Goal: Information Seeking & Learning: Check status

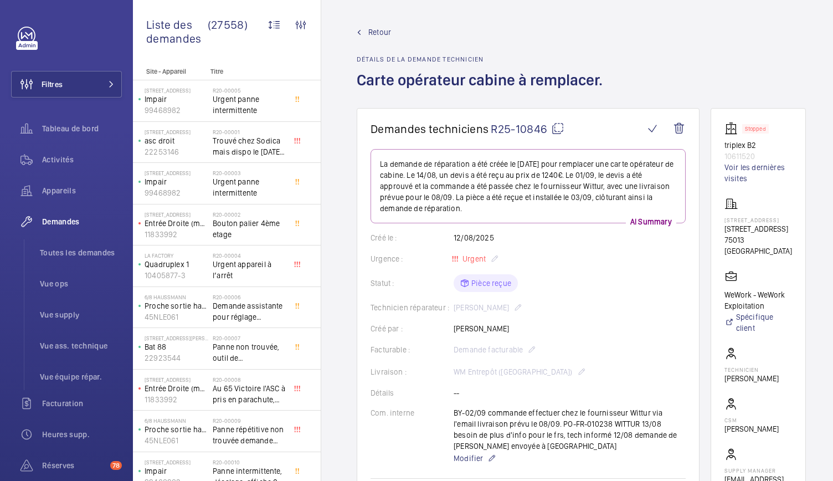
scroll to position [75, 0]
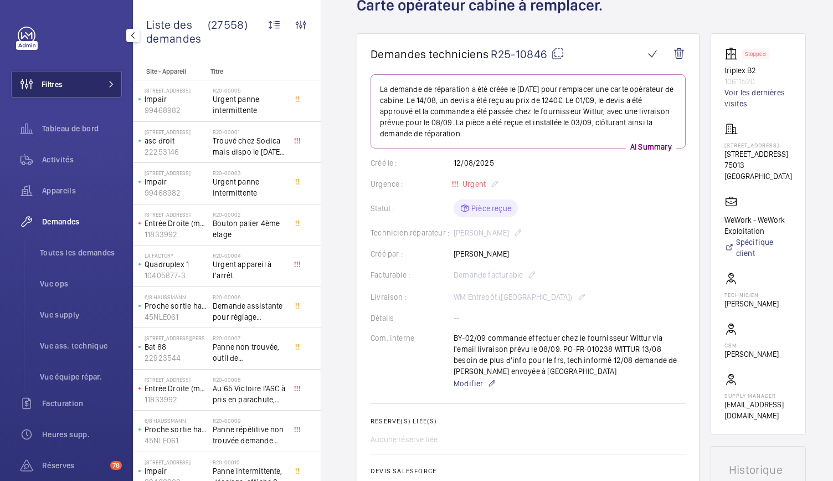
click at [81, 88] on button "Filtres" at bounding box center [66, 84] width 111 height 27
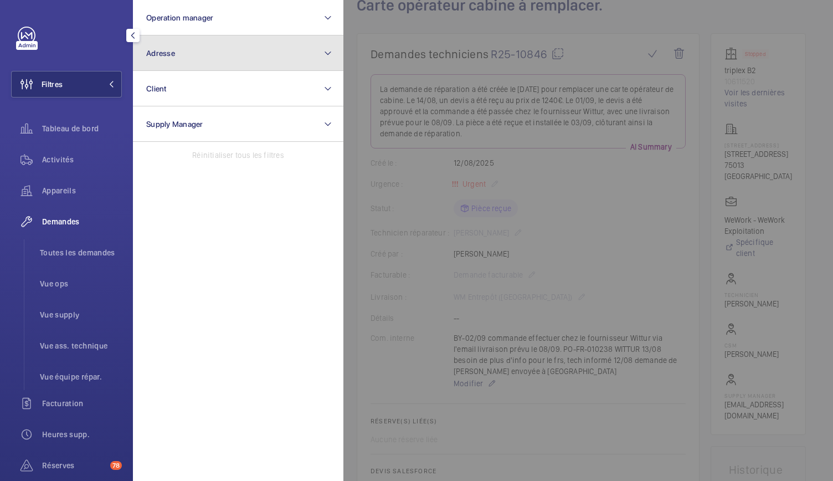
click at [200, 51] on button "Adresse" at bounding box center [238, 52] width 210 height 35
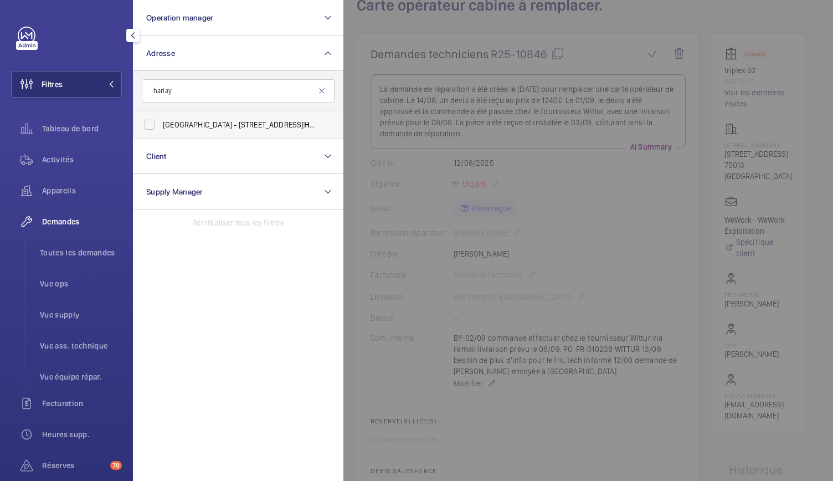
type input "harlay"
click at [158, 124] on label "[GEOGRAPHIC_DATA] - [STREET_ADDRESS]" at bounding box center [229, 124] width 193 height 27
click at [158, 124] on input "[GEOGRAPHIC_DATA] - [STREET_ADDRESS]" at bounding box center [149, 124] width 22 height 22
checkbox input "true"
click at [68, 167] on div "Activités" at bounding box center [66, 159] width 111 height 27
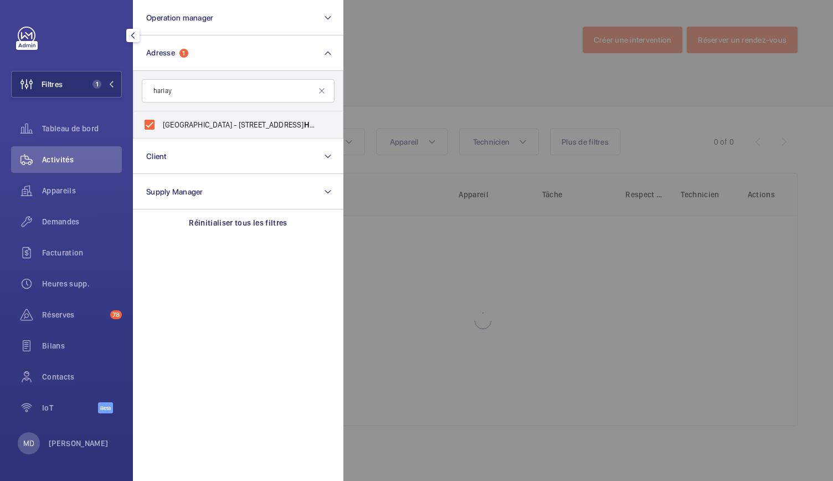
click at [427, 49] on div at bounding box center [759, 240] width 833 height 481
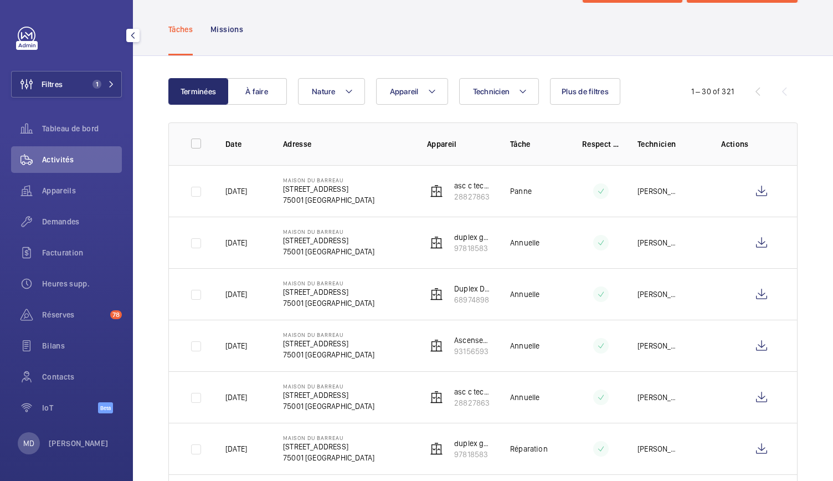
scroll to position [69, 0]
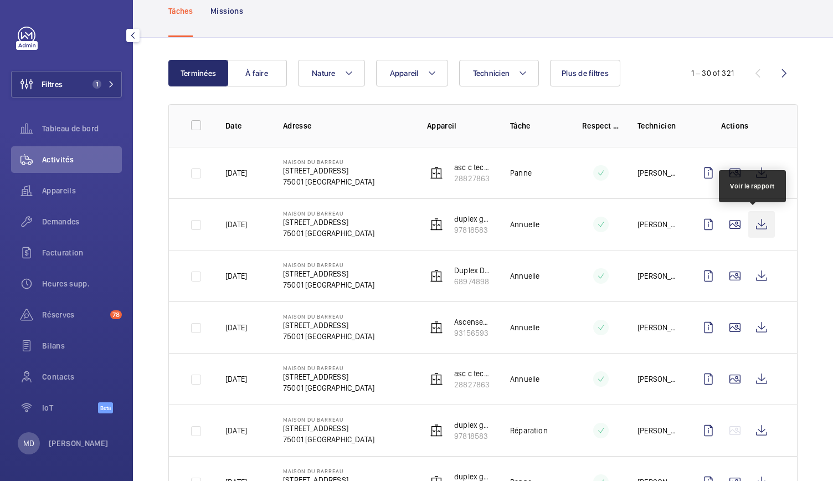
click at [751, 230] on wm-front-icon-button at bounding box center [761, 224] width 27 height 27
click at [730, 228] on wm-front-icon-button at bounding box center [734, 224] width 27 height 27
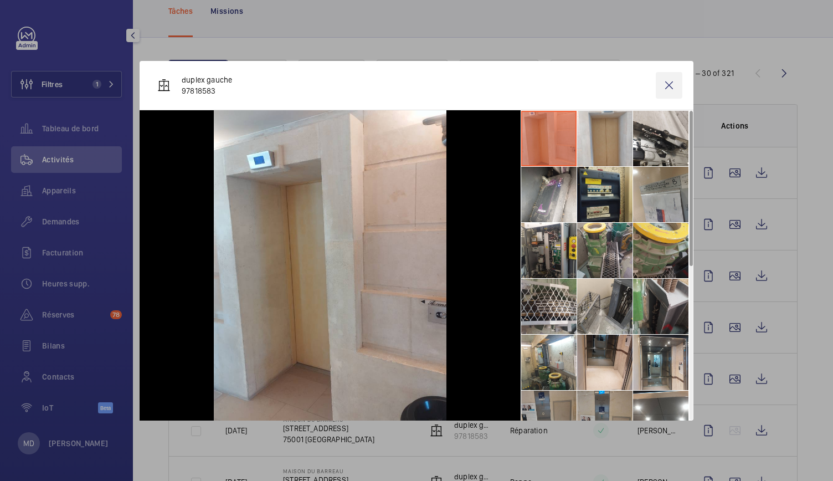
click at [669, 88] on wm-front-icon-button at bounding box center [669, 85] width 27 height 27
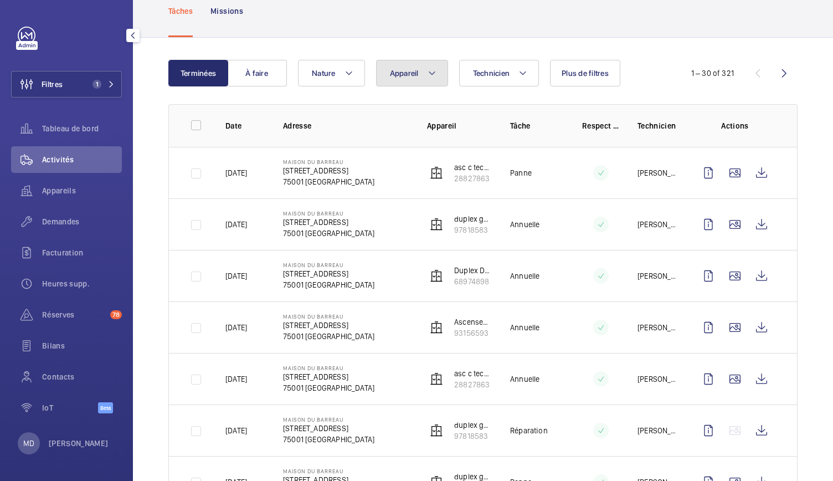
click at [434, 81] on button "Appareil" at bounding box center [412, 73] width 72 height 27
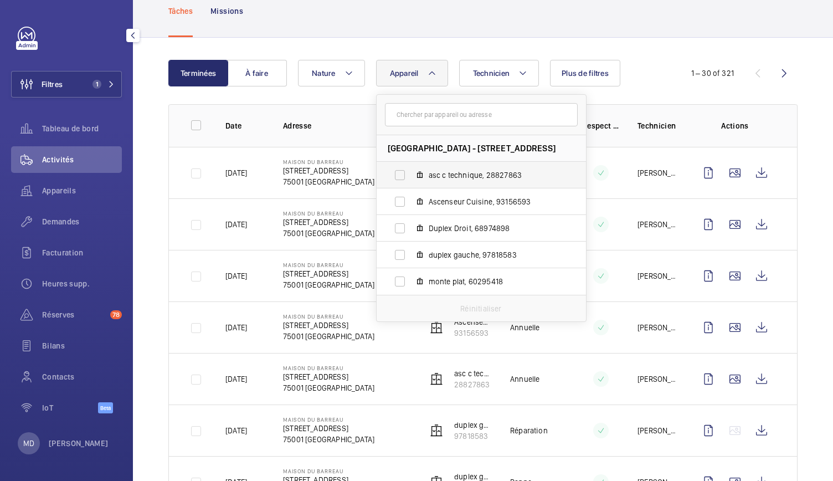
click at [399, 173] on label "asc c technique, 28827863" at bounding box center [472, 175] width 192 height 27
click at [399, 173] on input "asc c technique, 28827863" at bounding box center [400, 175] width 22 height 22
checkbox input "true"
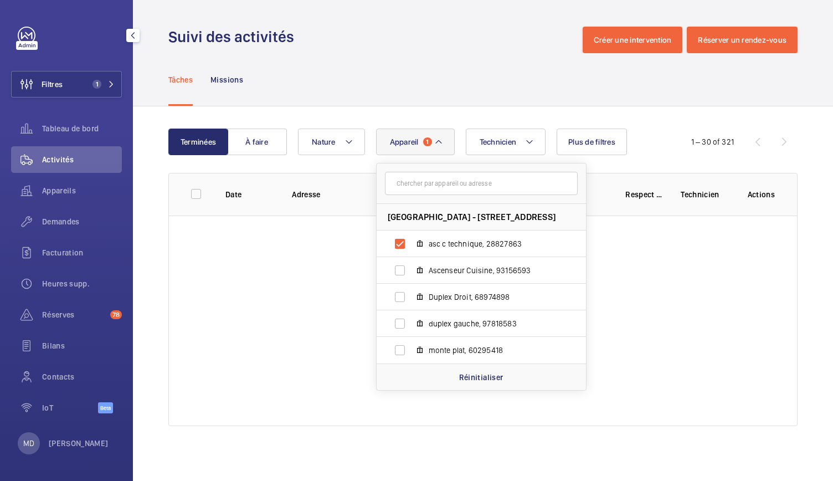
click at [443, 43] on div "Suivi des activités Créer une intervention Réserver un rendez-vous" at bounding box center [482, 40] width 629 height 27
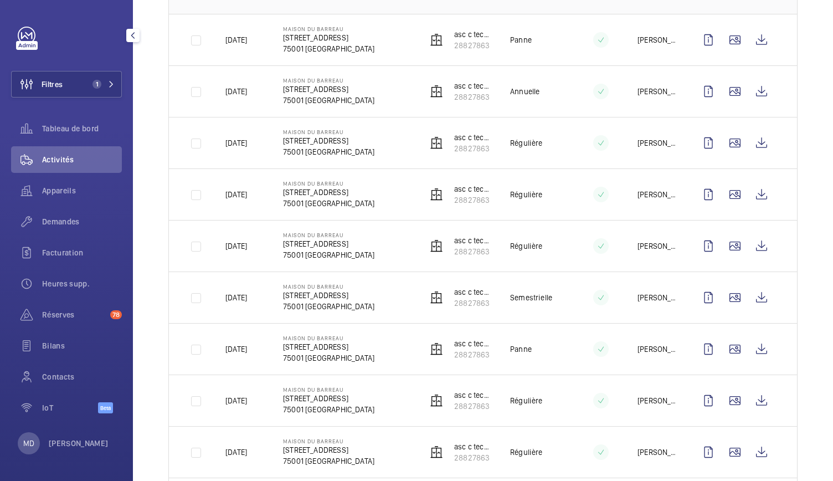
scroll to position [202, 0]
click at [725, 89] on wm-front-icon-button at bounding box center [734, 91] width 27 height 27
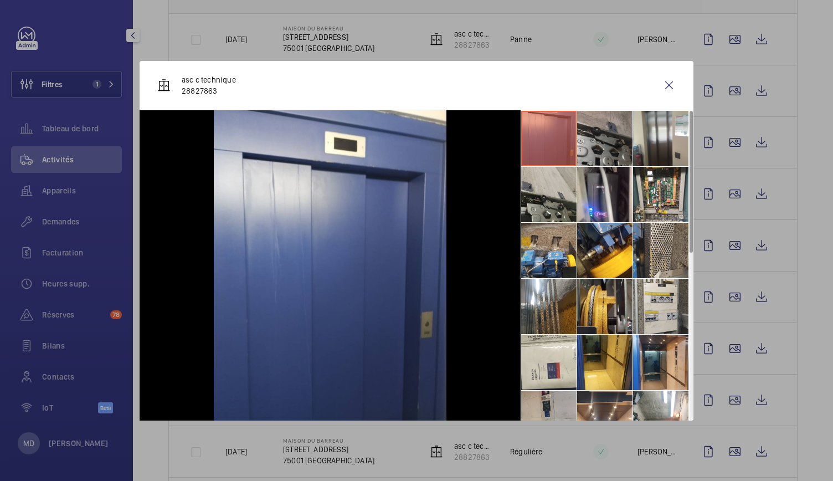
click at [598, 122] on li at bounding box center [604, 138] width 55 height 55
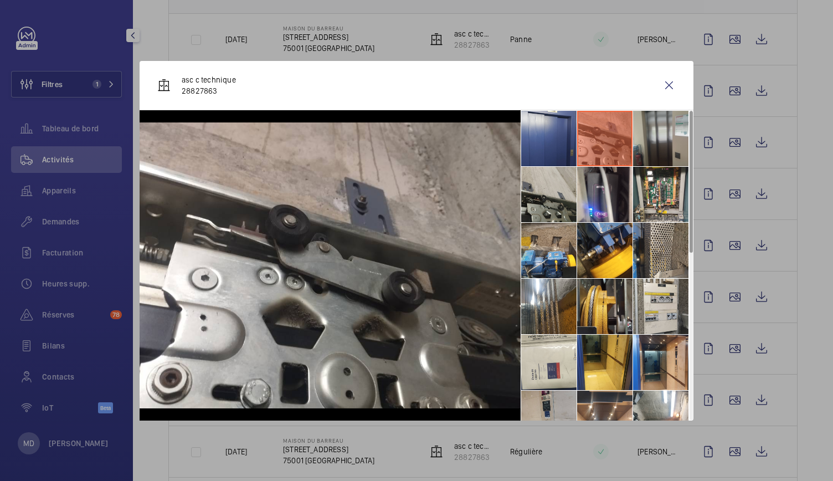
click at [654, 133] on li at bounding box center [660, 138] width 55 height 55
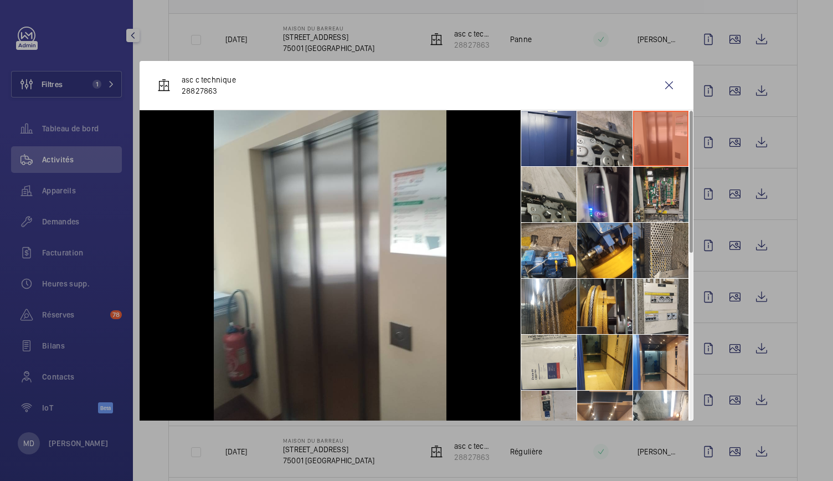
click at [652, 169] on li at bounding box center [660, 194] width 55 height 55
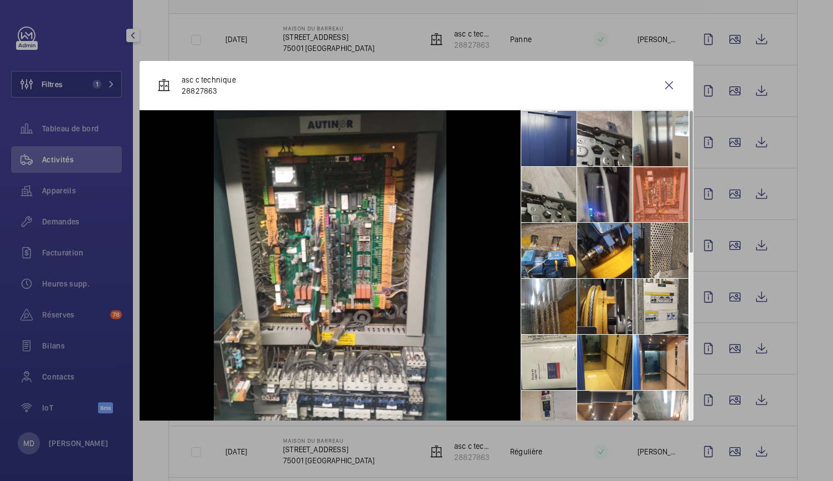
click at [621, 179] on li at bounding box center [604, 194] width 55 height 55
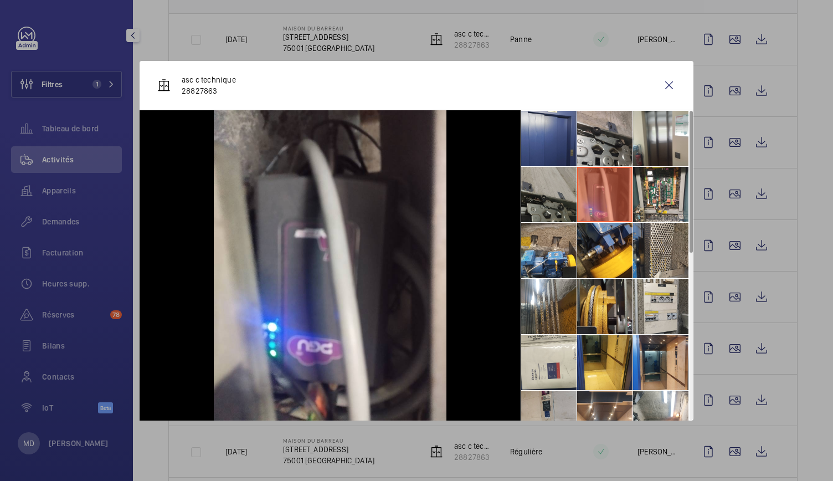
click at [560, 197] on li at bounding box center [548, 194] width 55 height 55
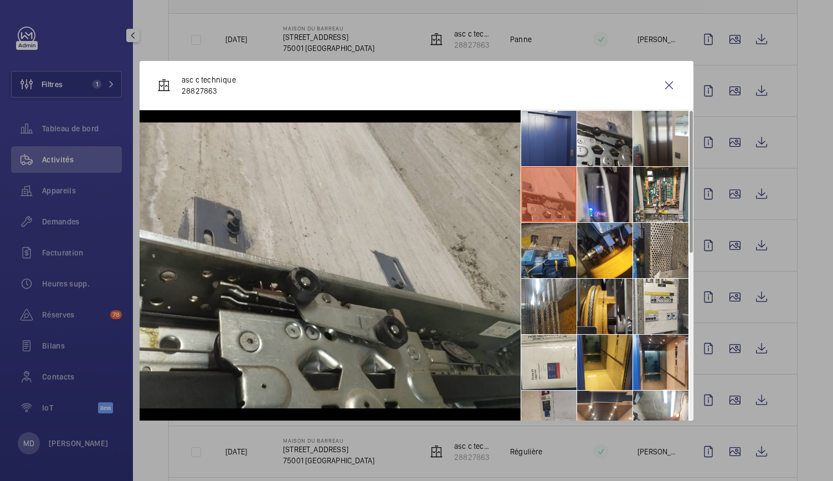
click at [552, 236] on li at bounding box center [548, 250] width 55 height 55
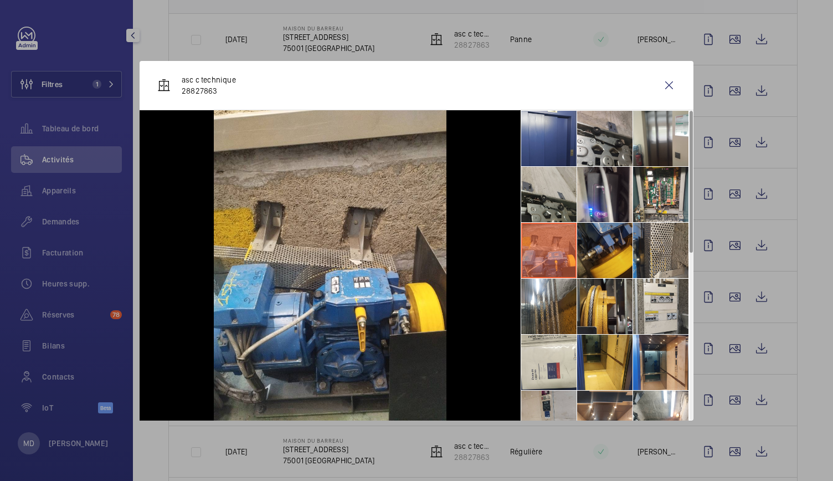
click at [598, 240] on li at bounding box center [604, 250] width 55 height 55
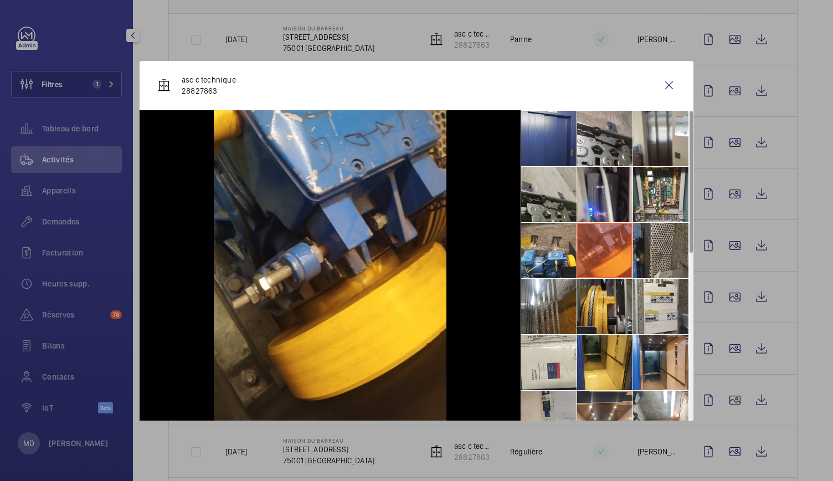
click at [656, 250] on li at bounding box center [660, 250] width 55 height 55
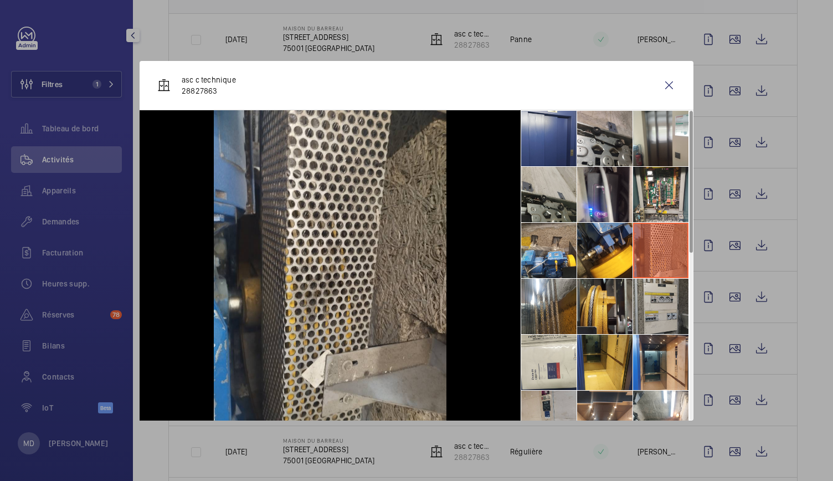
click at [668, 300] on li at bounding box center [660, 305] width 55 height 55
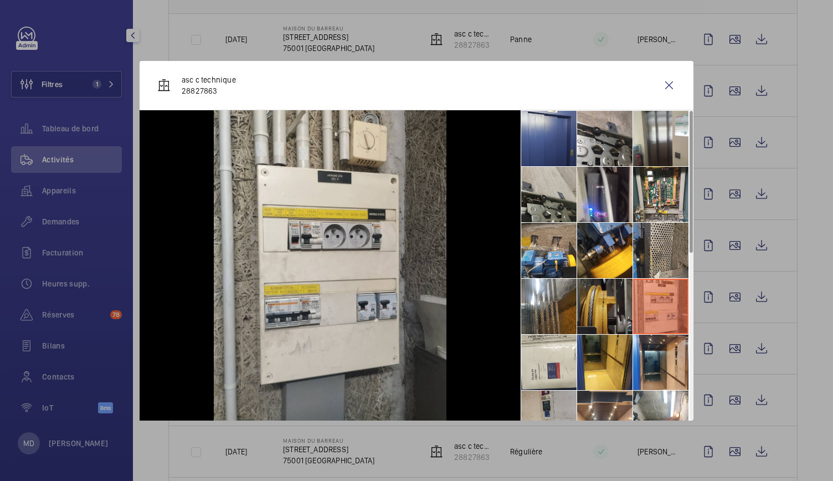
click at [613, 307] on li at bounding box center [604, 305] width 55 height 55
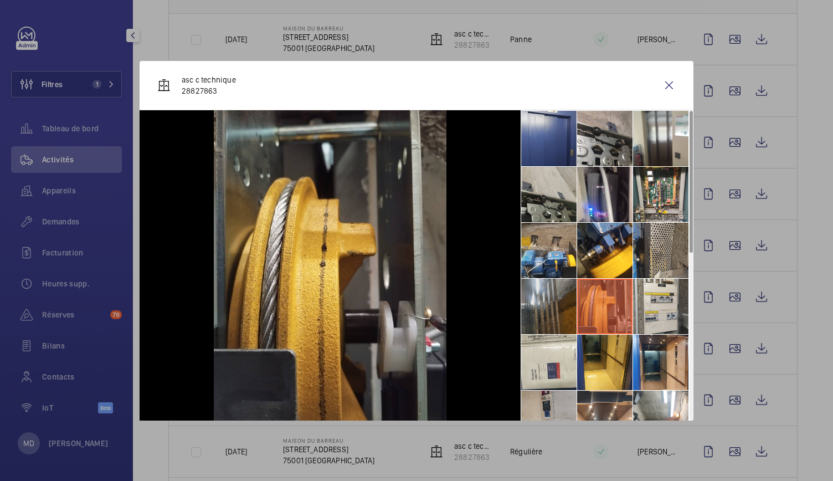
click at [562, 313] on li at bounding box center [548, 305] width 55 height 55
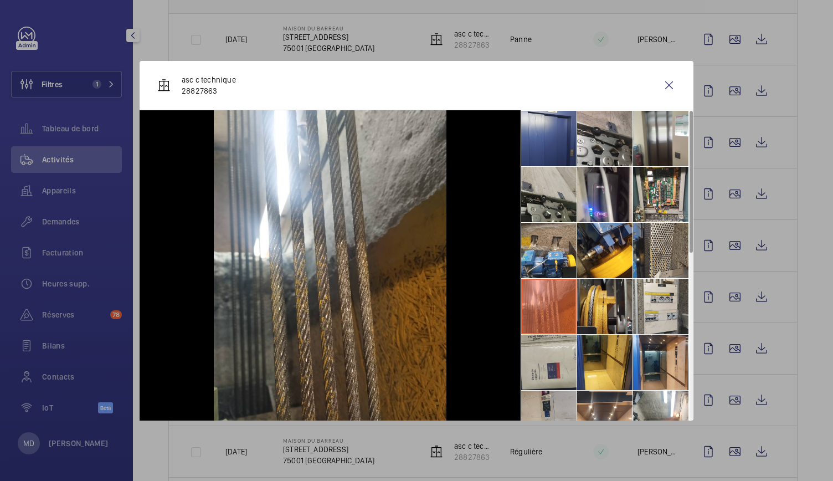
click at [562, 346] on li at bounding box center [548, 361] width 55 height 55
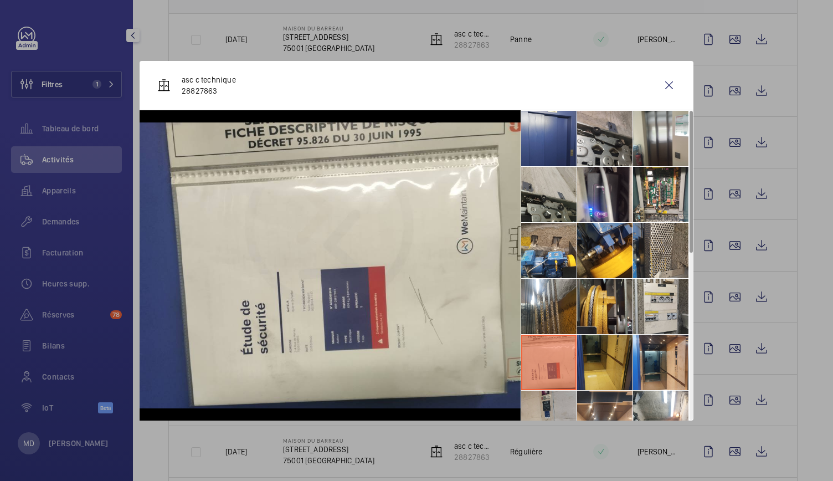
click at [611, 359] on li at bounding box center [604, 361] width 55 height 55
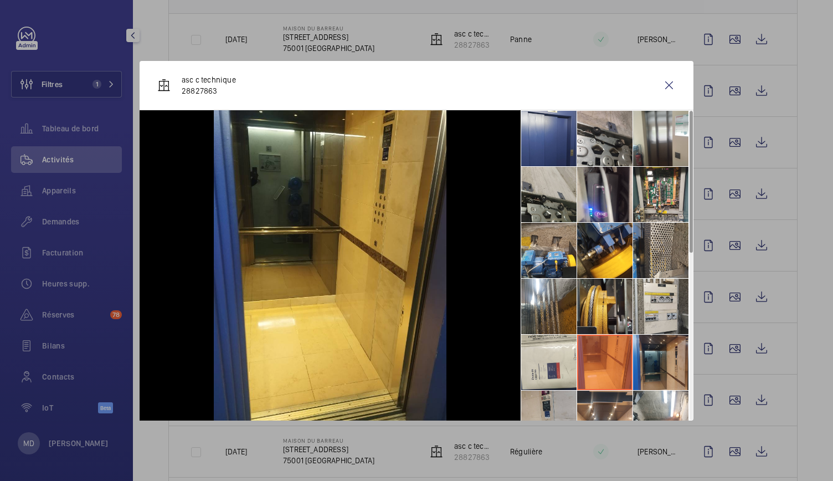
click at [662, 366] on li at bounding box center [660, 361] width 55 height 55
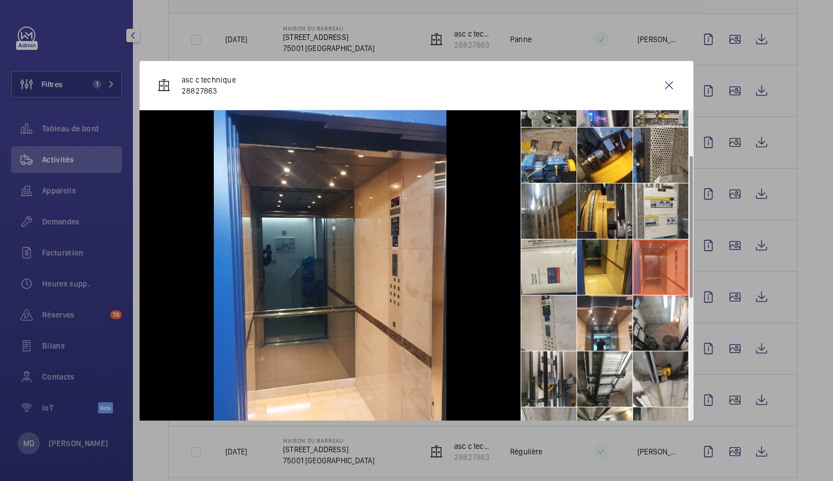
scroll to position [99, 0]
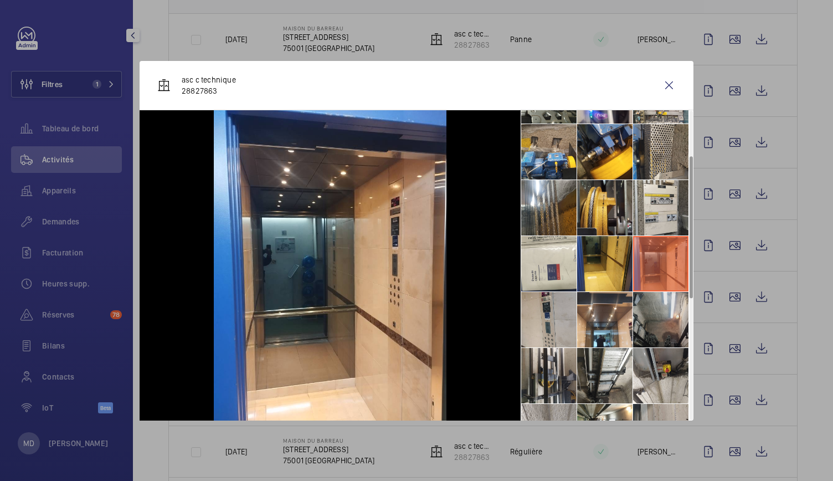
click at [657, 329] on li at bounding box center [660, 319] width 55 height 55
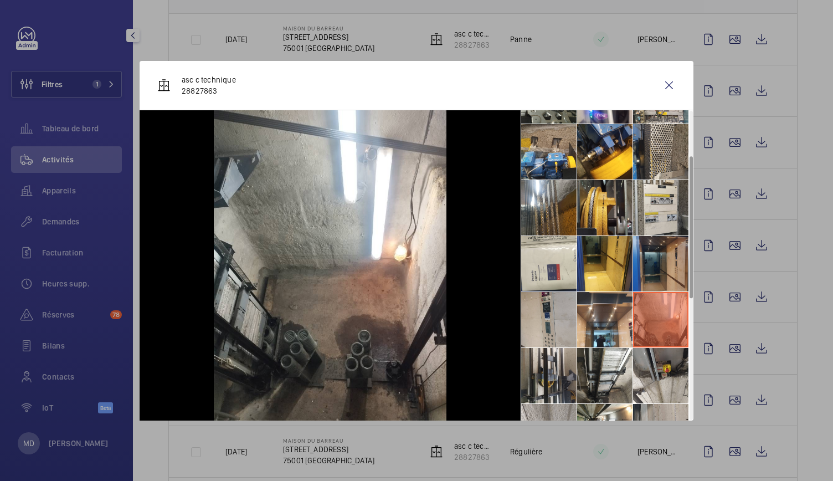
click at [653, 283] on li at bounding box center [660, 263] width 55 height 55
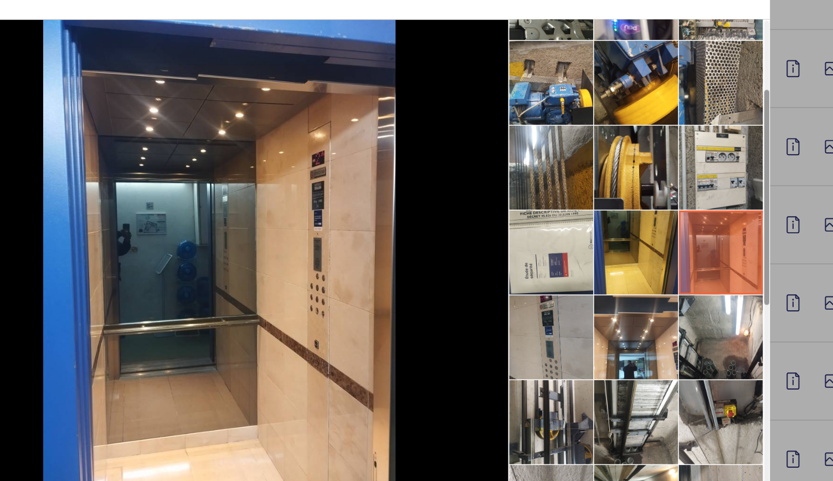
click at [554, 336] on li at bounding box center [548, 319] width 55 height 55
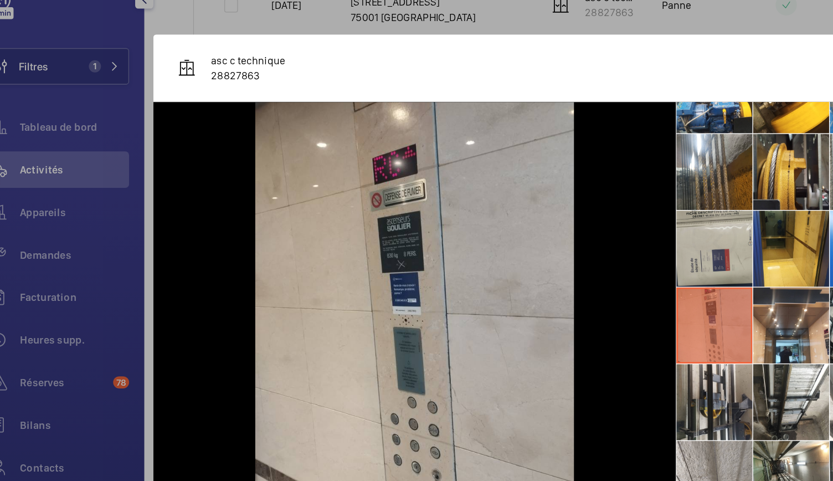
scroll to position [0, 0]
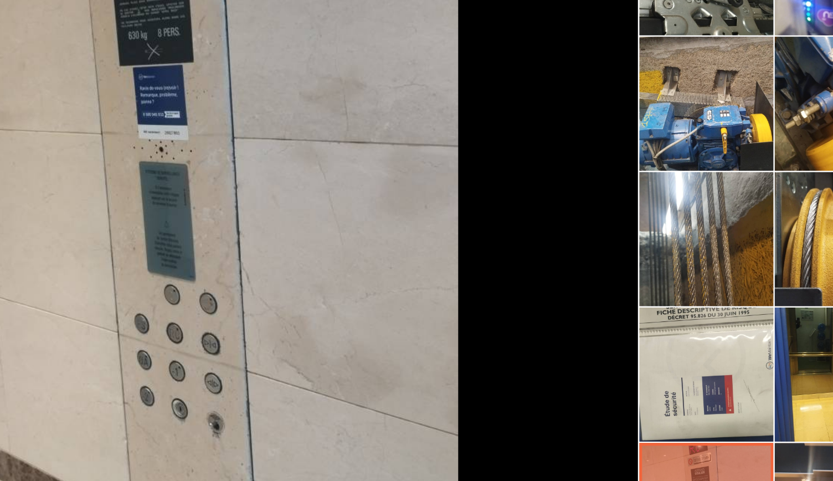
click at [481, 292] on div at bounding box center [330, 265] width 381 height 310
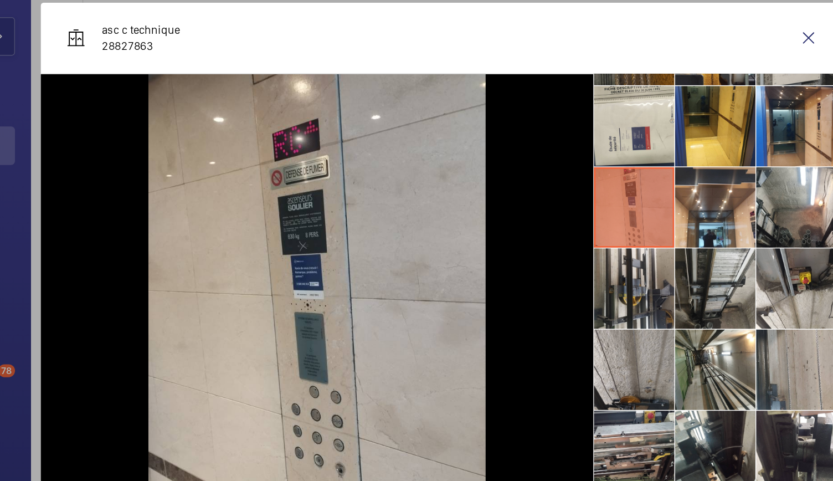
scroll to position [219, 0]
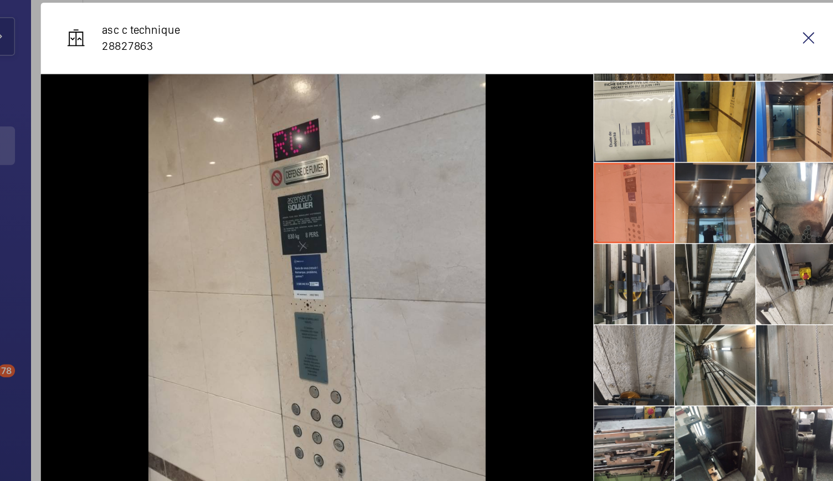
click at [600, 202] on li at bounding box center [604, 198] width 55 height 55
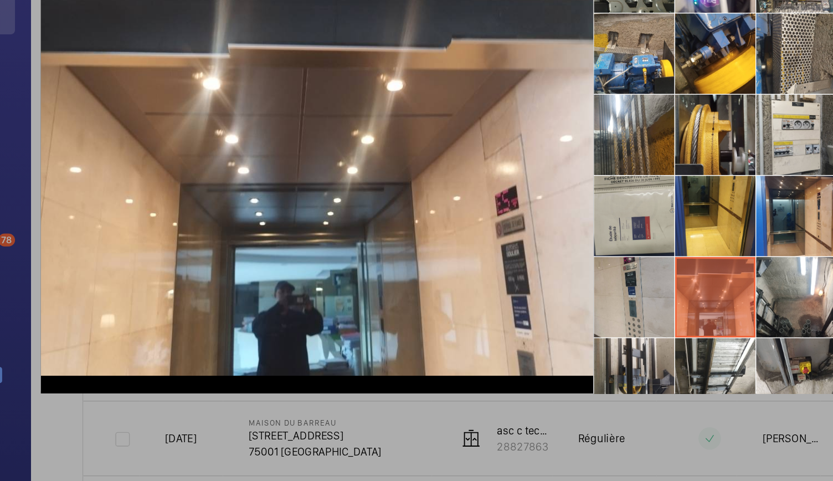
scroll to position [65, 0]
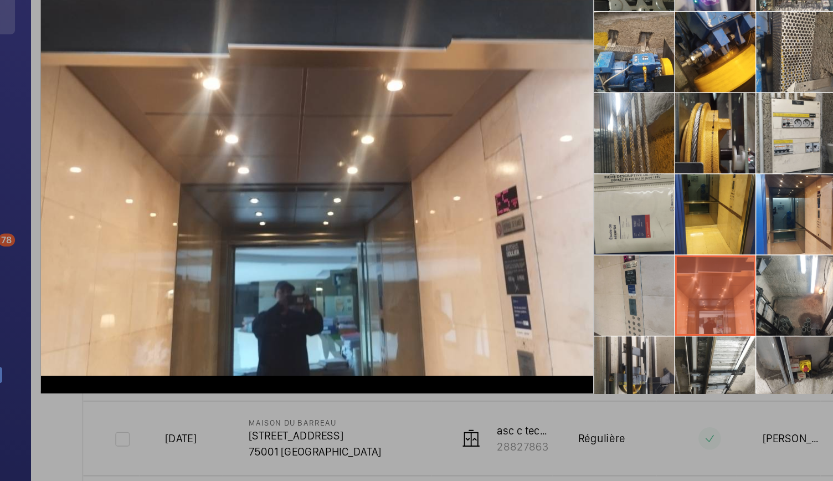
click at [555, 348] on li at bounding box center [548, 352] width 55 height 55
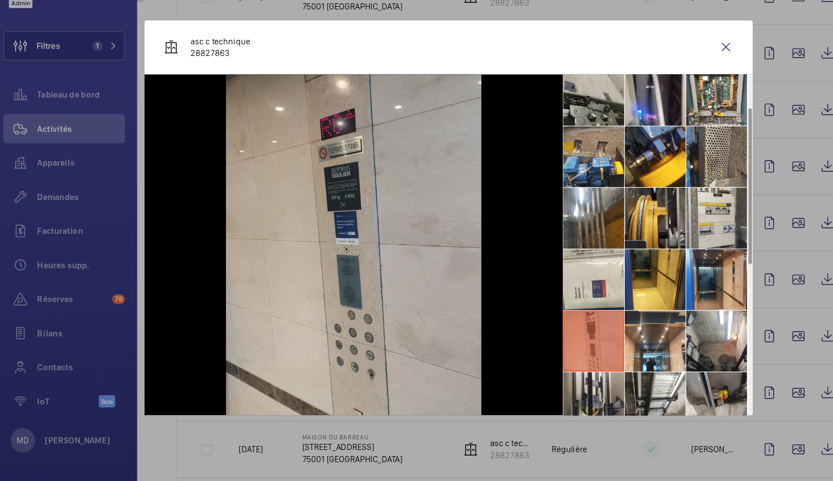
scroll to position [0, 0]
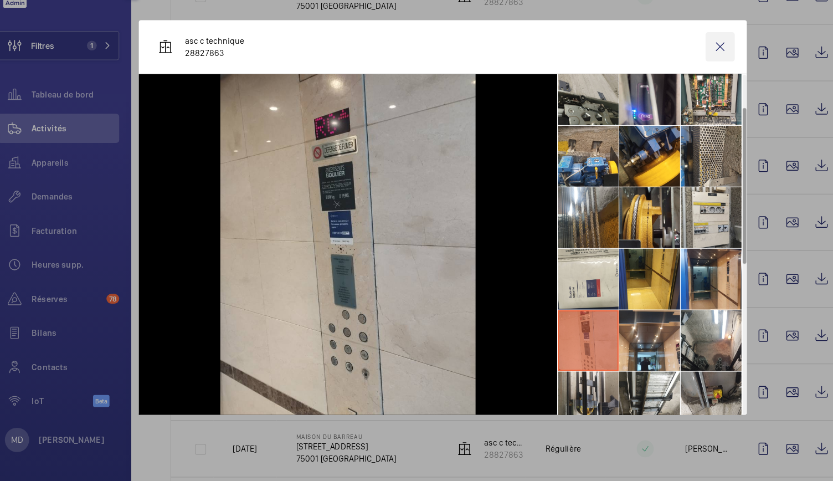
click at [668, 90] on wm-front-icon-button at bounding box center [669, 85] width 27 height 27
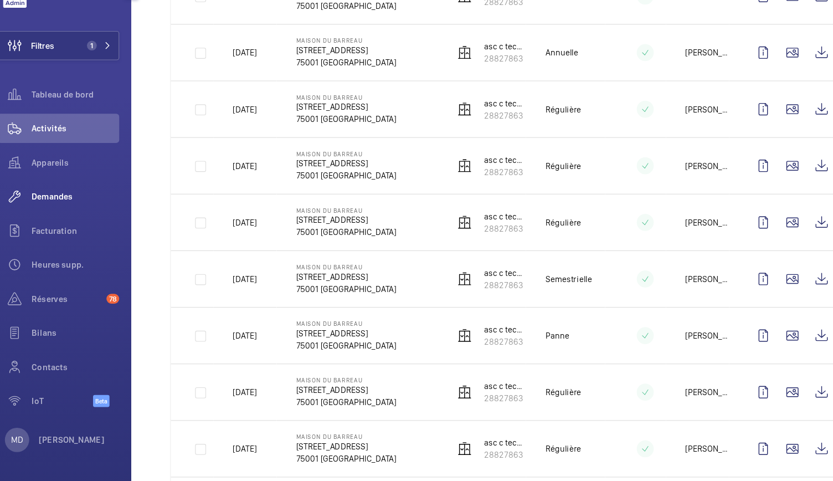
click at [79, 221] on span "Demandes" at bounding box center [82, 221] width 80 height 11
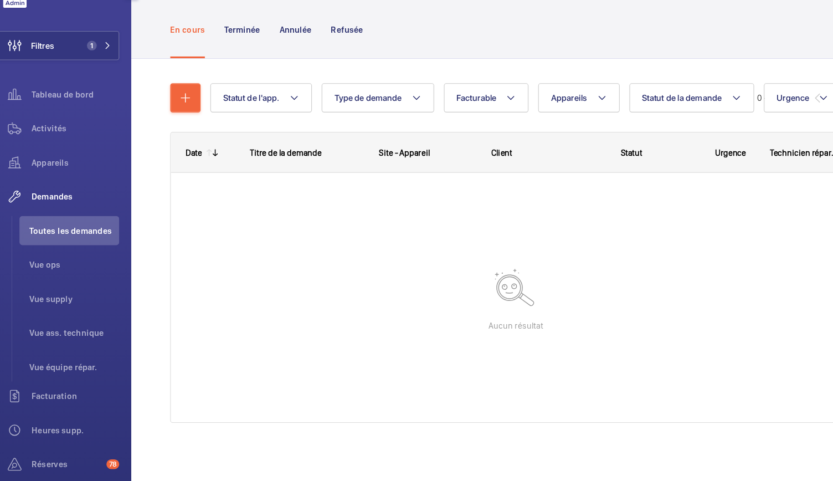
scroll to position [18, 0]
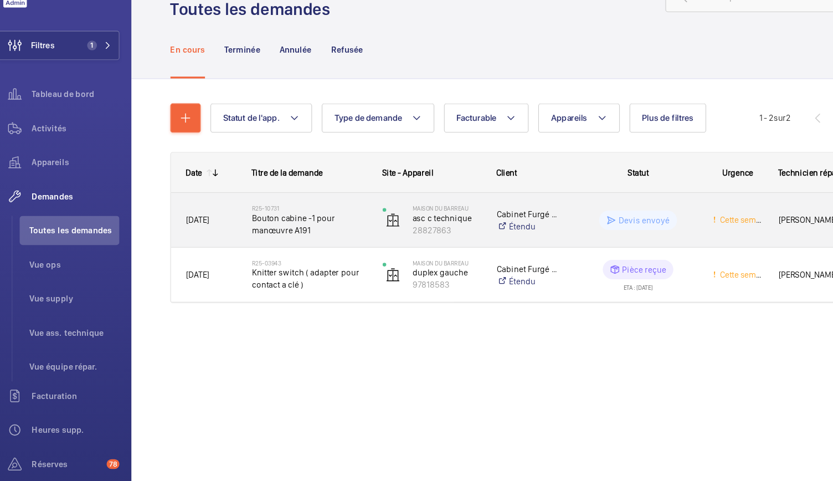
click at [287, 250] on span "Bouton cabine -1 pour manœuvre A191" at bounding box center [294, 246] width 105 height 22
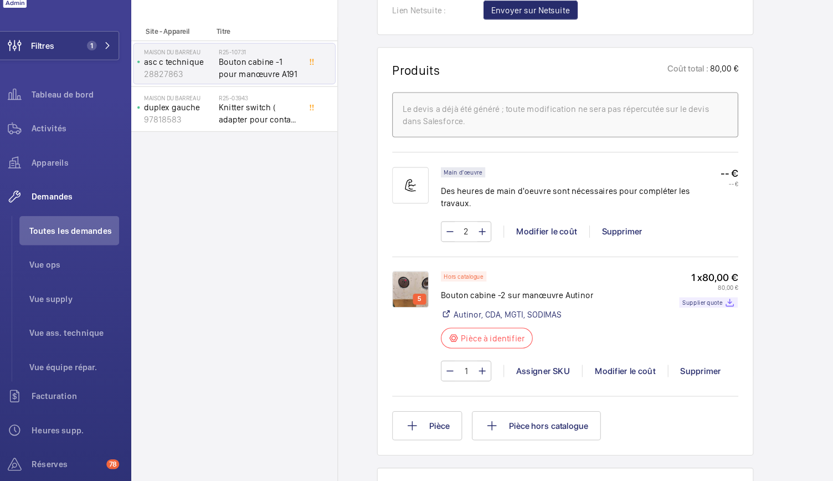
scroll to position [640, 0]
click at [370, 289] on img at bounding box center [386, 305] width 33 height 33
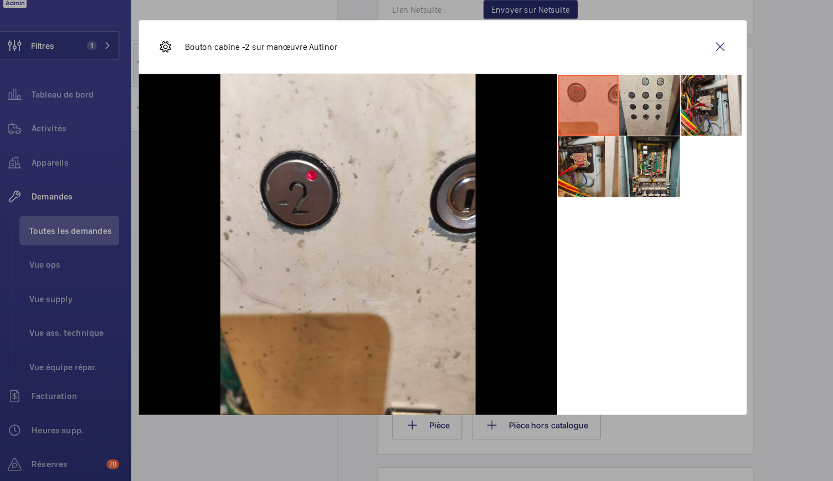
click at [608, 151] on li at bounding box center [604, 138] width 55 height 55
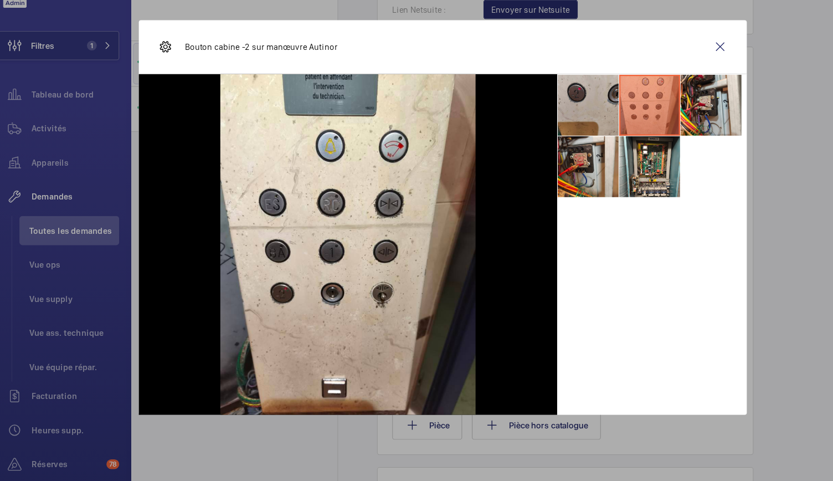
click at [561, 153] on li at bounding box center [548, 138] width 55 height 55
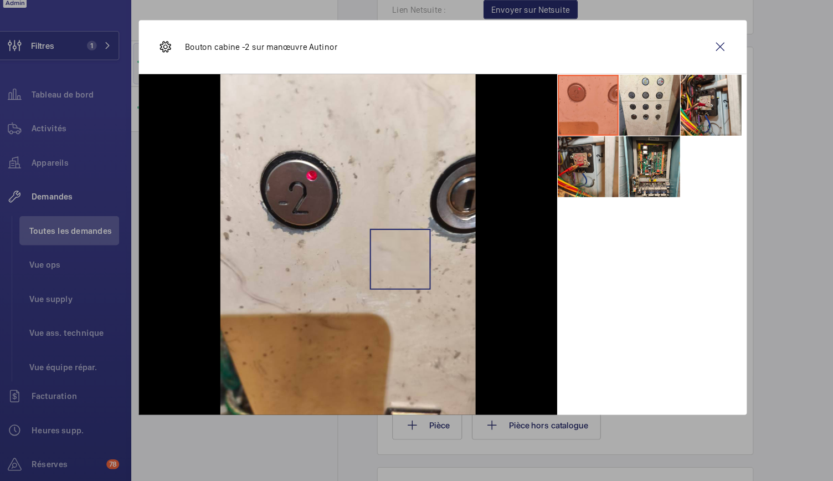
scroll to position [0, 0]
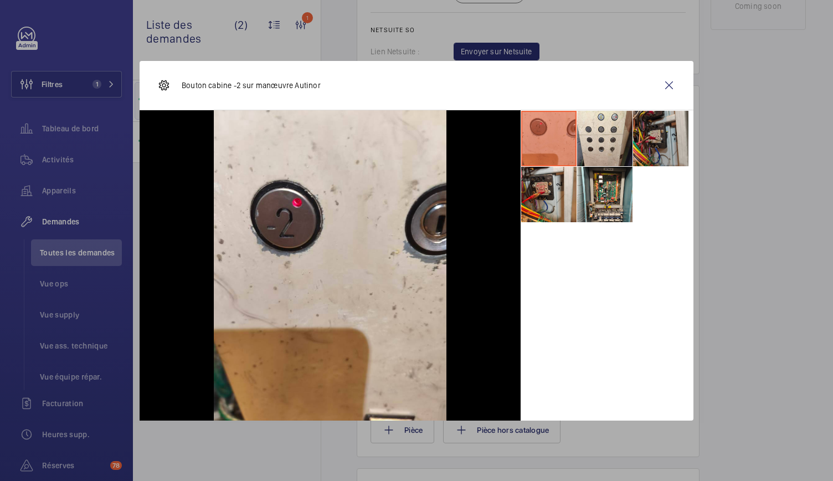
click at [637, 149] on li at bounding box center [660, 138] width 55 height 55
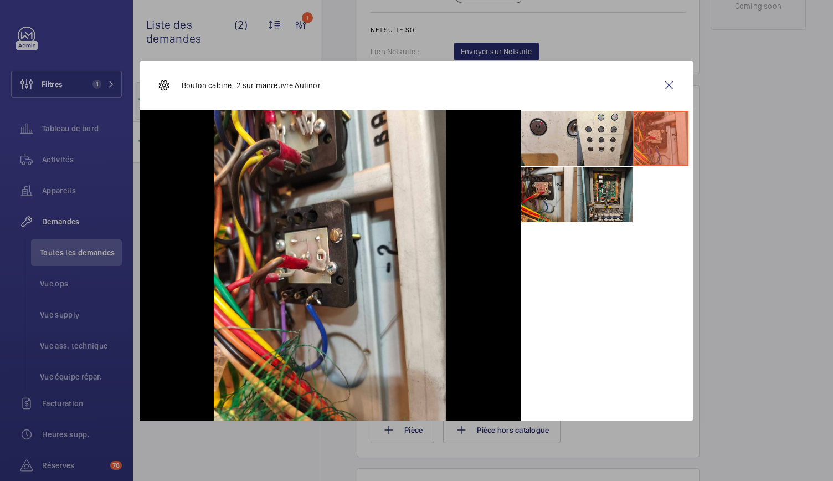
click at [613, 197] on li at bounding box center [604, 194] width 55 height 55
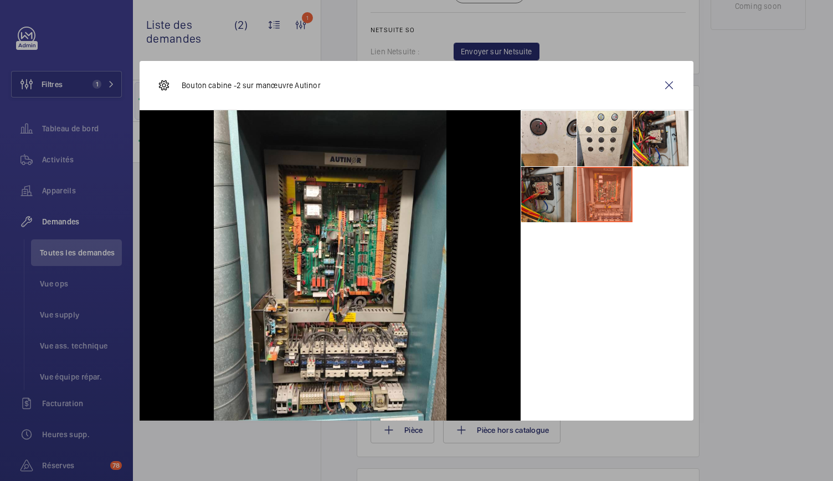
click at [558, 197] on li at bounding box center [548, 194] width 55 height 55
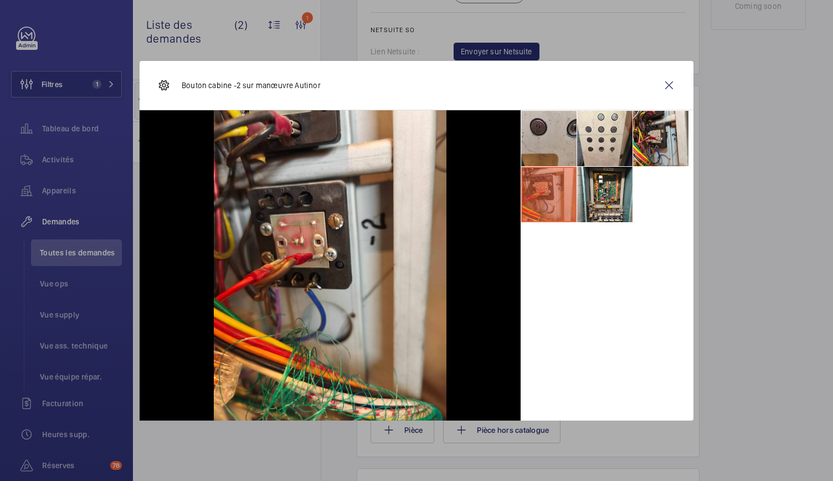
click at [548, 137] on li at bounding box center [548, 138] width 55 height 55
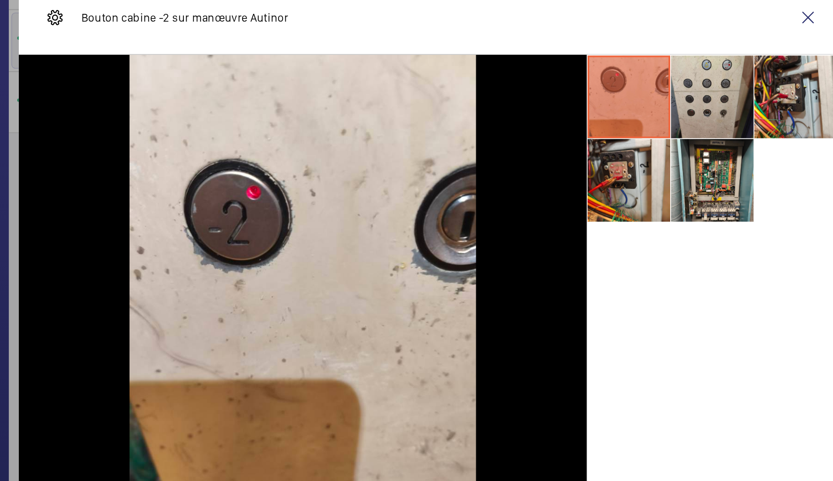
click at [583, 142] on li at bounding box center [604, 138] width 55 height 55
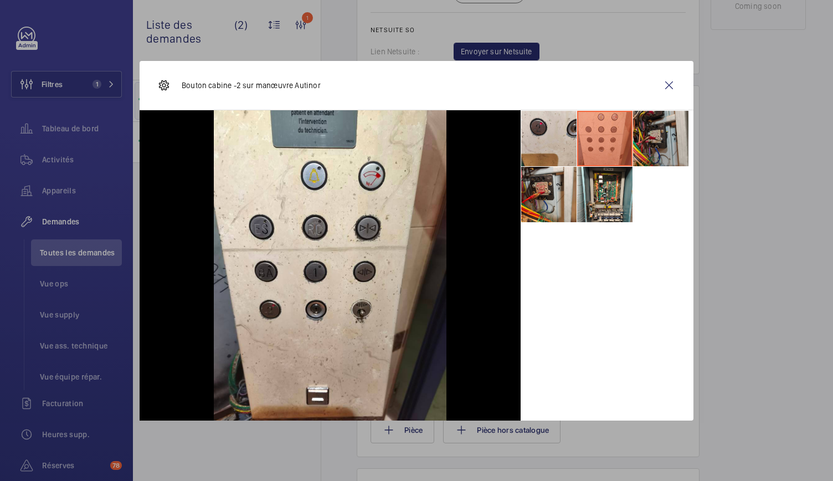
click at [672, 131] on li at bounding box center [660, 138] width 55 height 55
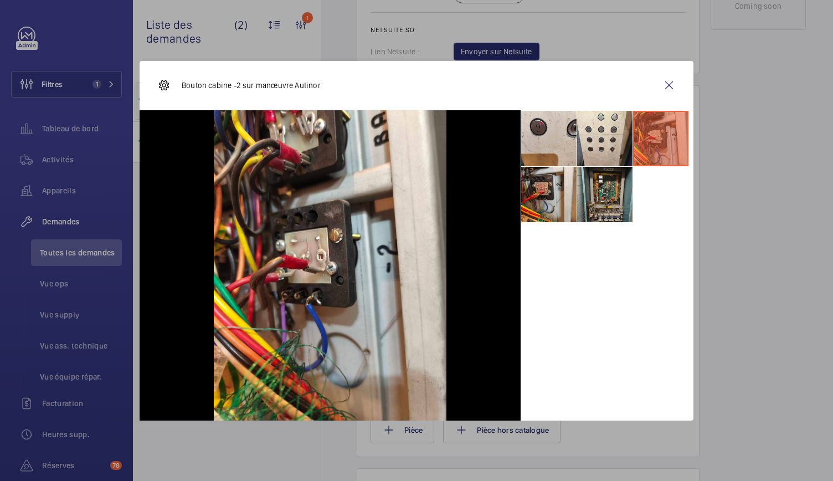
click at [616, 176] on li at bounding box center [604, 194] width 55 height 55
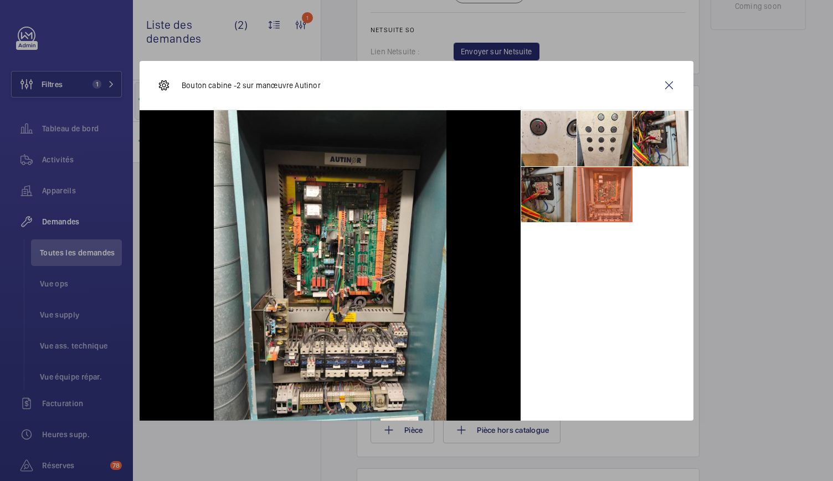
click at [565, 189] on li at bounding box center [548, 194] width 55 height 55
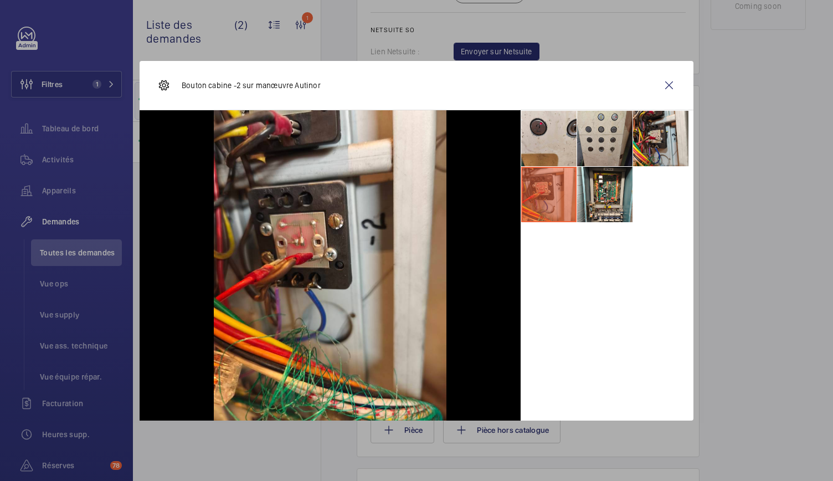
click at [590, 135] on li at bounding box center [604, 138] width 55 height 55
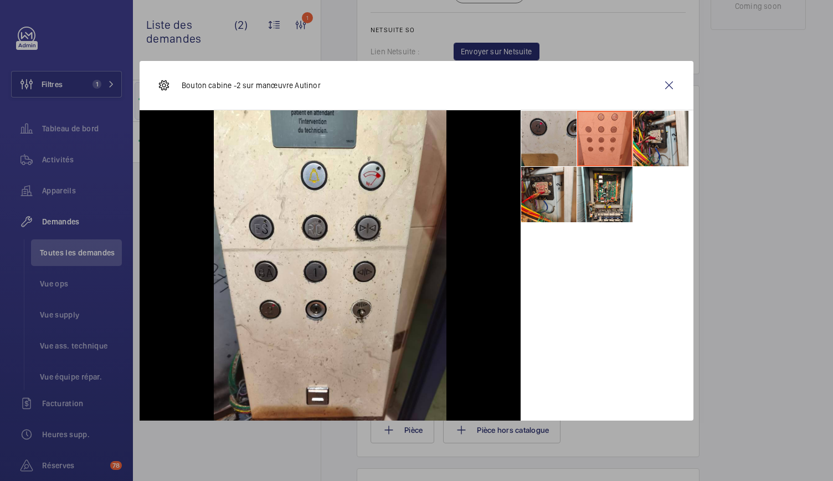
click at [553, 146] on li at bounding box center [548, 138] width 55 height 55
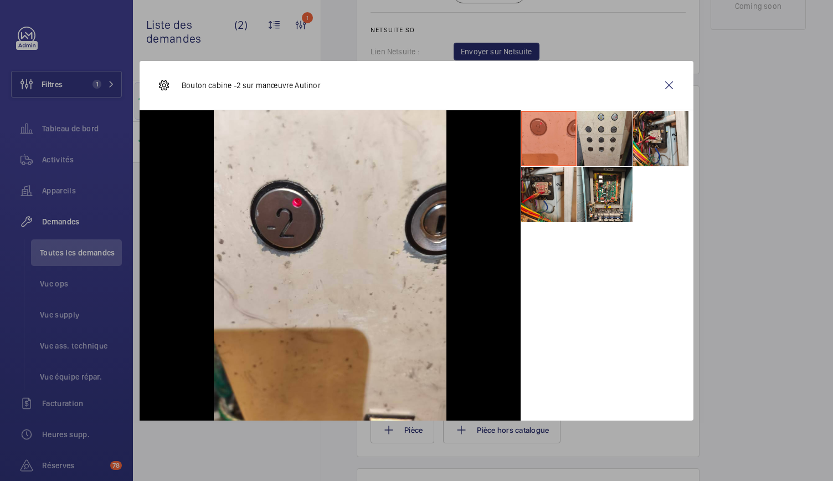
click at [590, 137] on li at bounding box center [604, 138] width 55 height 55
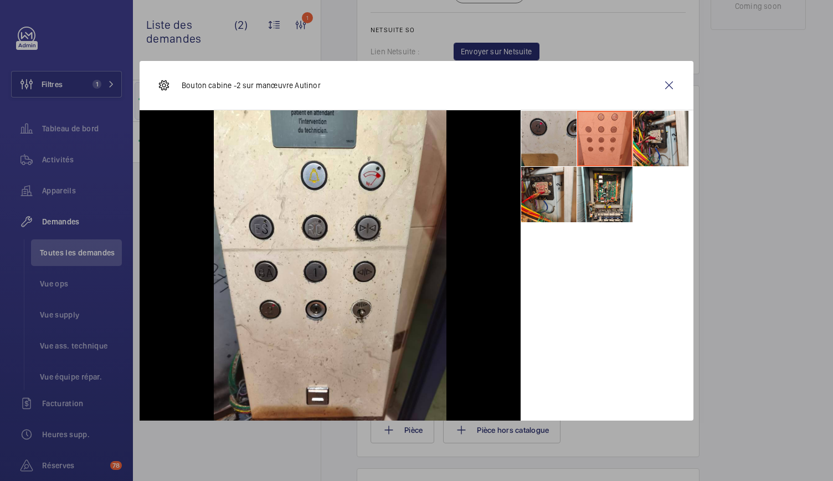
click at [560, 145] on li at bounding box center [548, 138] width 55 height 55
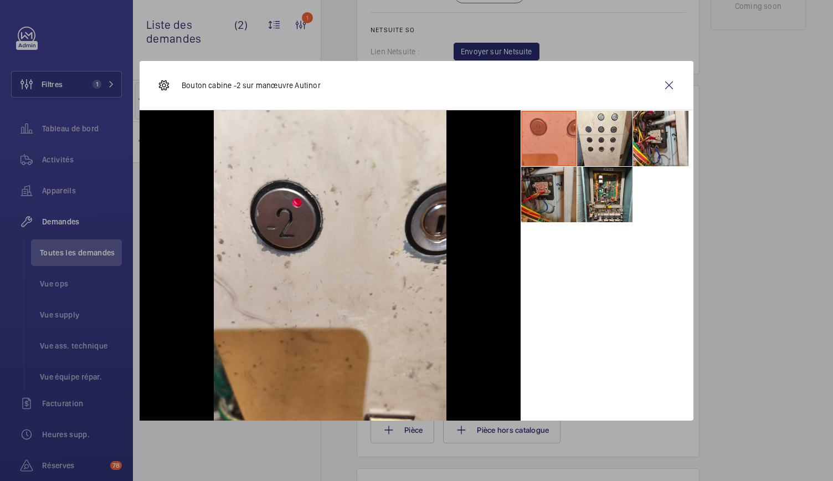
click at [558, 198] on li at bounding box center [548, 194] width 55 height 55
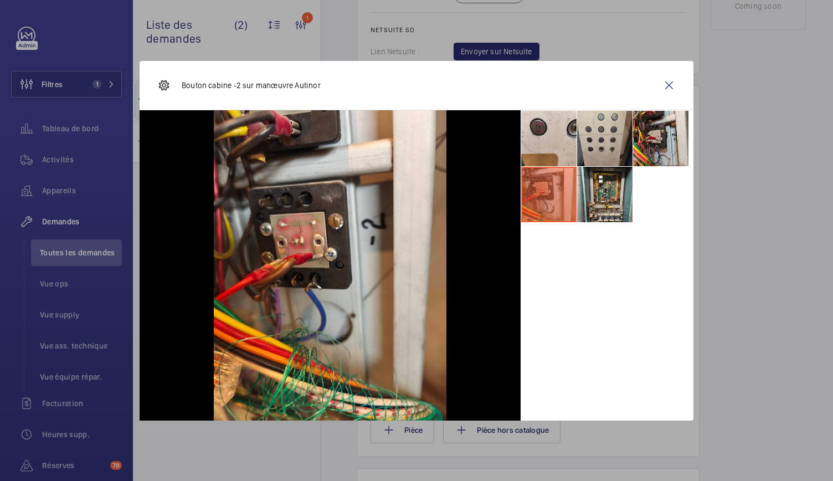
click at [610, 154] on li at bounding box center [604, 138] width 55 height 55
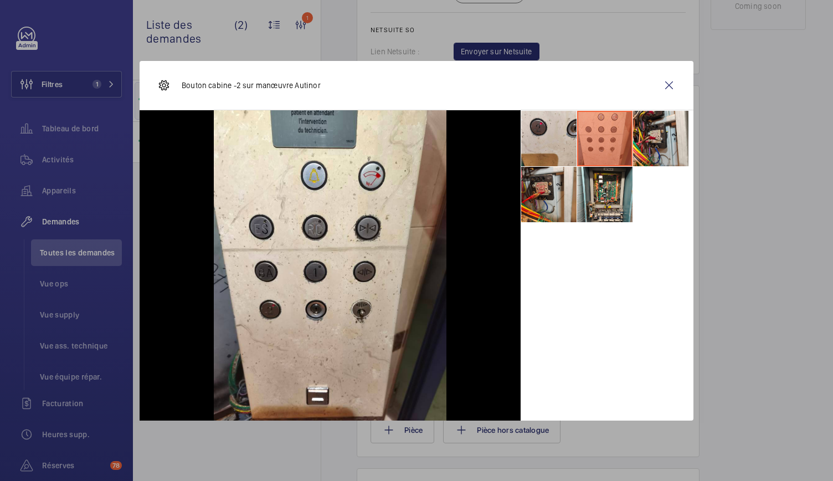
click at [62, 162] on div at bounding box center [416, 240] width 833 height 481
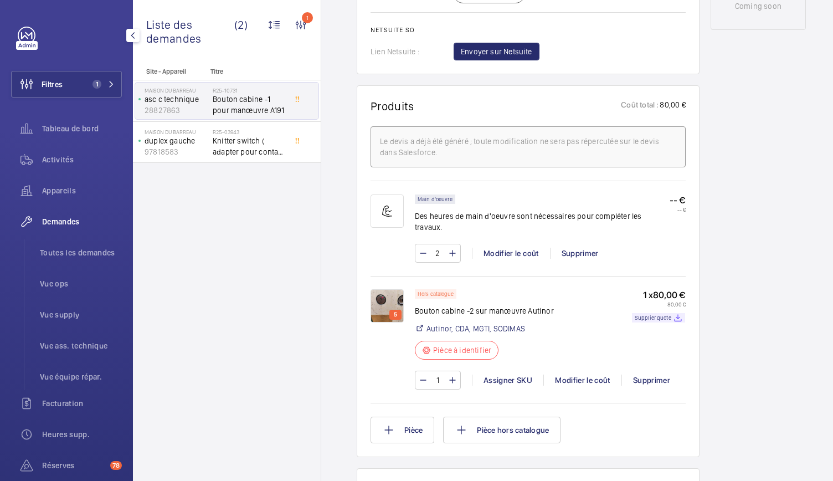
click at [62, 162] on span "Activités" at bounding box center [82, 159] width 80 height 11
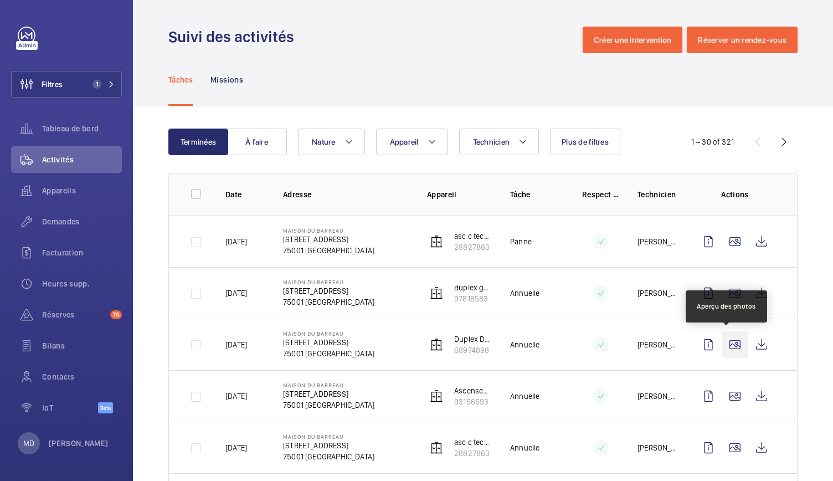
click at [725, 347] on wm-front-icon-button at bounding box center [734, 344] width 27 height 27
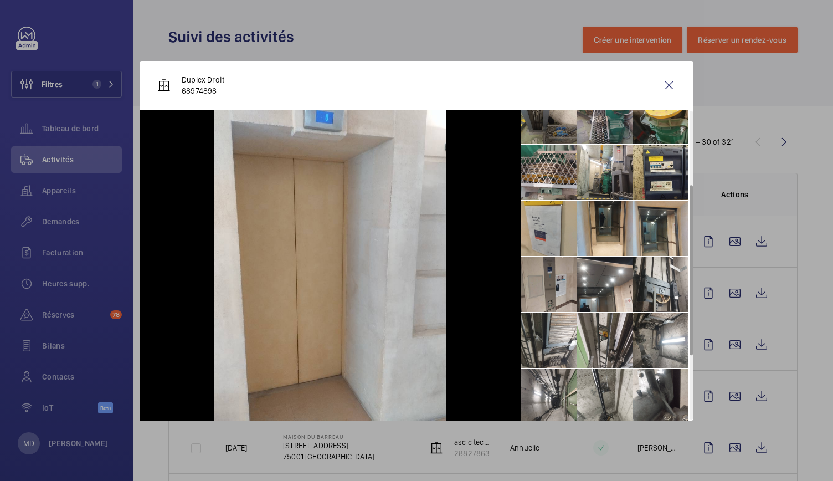
scroll to position [135, 0]
click at [669, 94] on wm-front-icon-button at bounding box center [669, 85] width 27 height 27
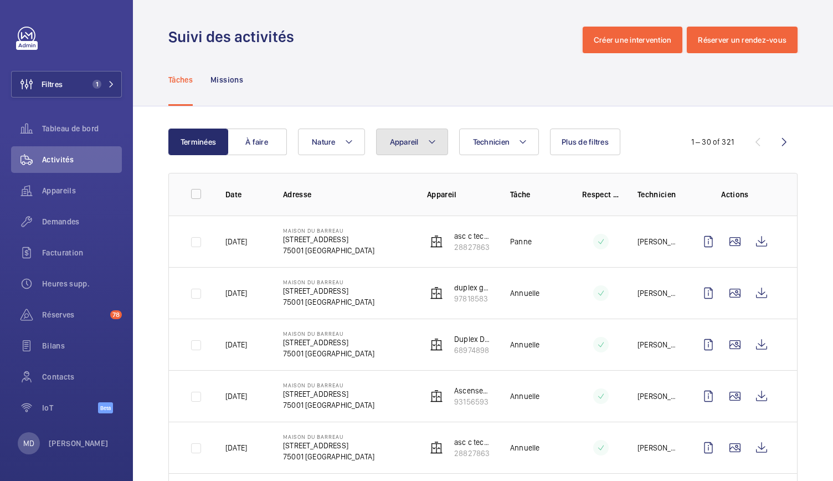
click at [420, 144] on button "Appareil" at bounding box center [412, 141] width 72 height 27
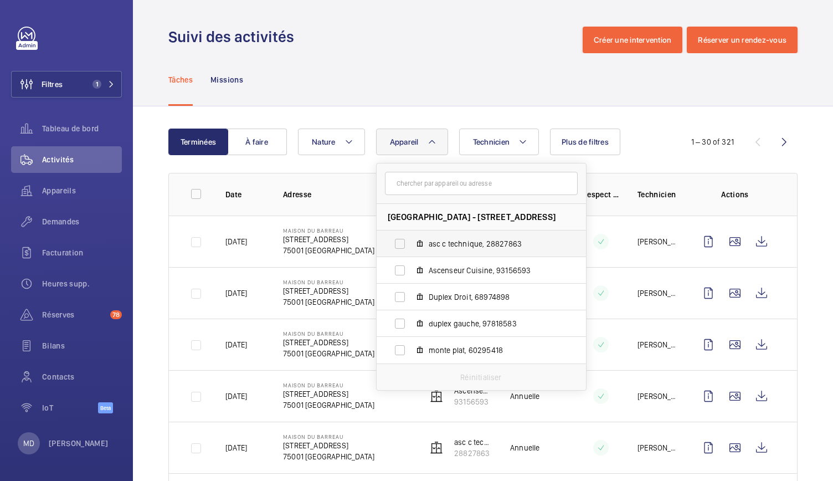
click at [422, 249] on label "asc c technique, 28827863" at bounding box center [472, 243] width 192 height 27
click at [411, 249] on input "asc c technique, 28827863" at bounding box center [400, 244] width 22 height 22
checkbox input "true"
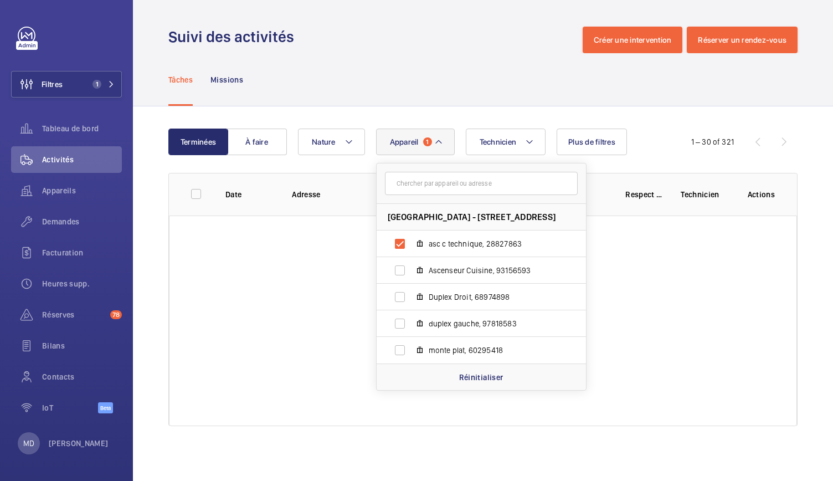
click at [453, 76] on div "Tâches Missions" at bounding box center [482, 79] width 629 height 53
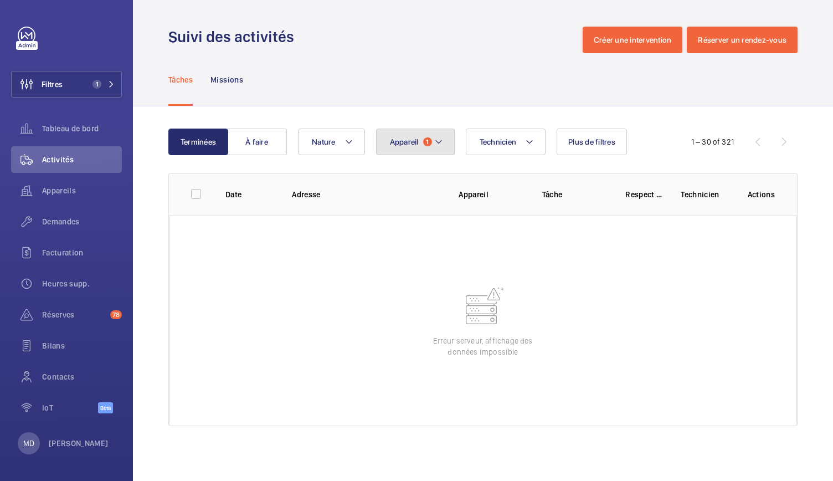
click at [390, 147] on button "Appareil 1" at bounding box center [415, 141] width 79 height 27
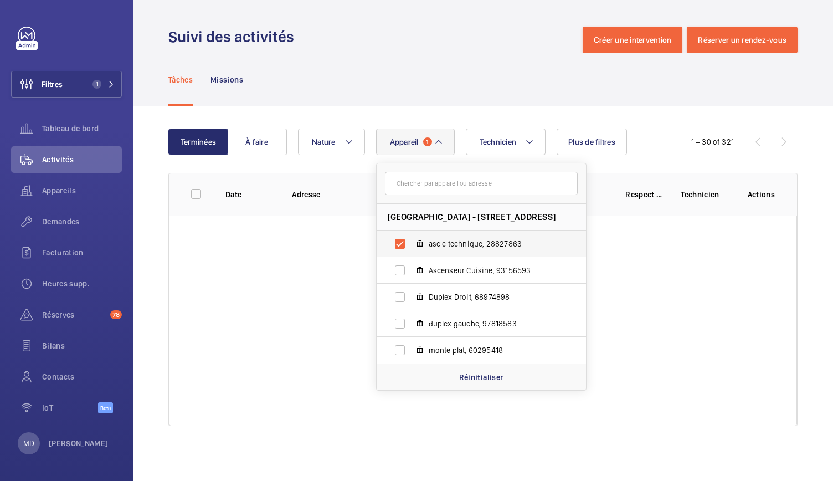
click at [399, 245] on label "asc c technique, 28827863" at bounding box center [472, 243] width 192 height 27
click at [399, 245] on input "asc c technique, 28827863" at bounding box center [400, 244] width 22 height 22
click at [396, 242] on label "asc c technique, 28827863" at bounding box center [472, 243] width 192 height 27
click at [396, 242] on input "asc c technique, 28827863" at bounding box center [400, 244] width 22 height 22
checkbox input "true"
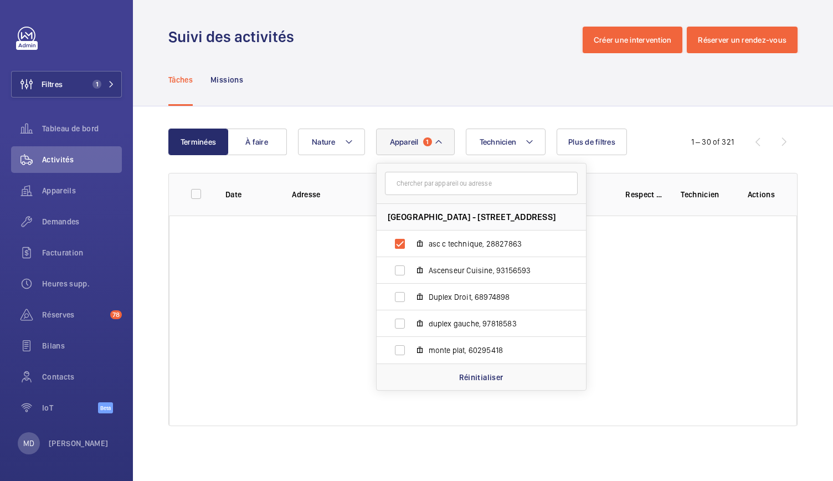
click at [393, 94] on div "Tâches Missions" at bounding box center [482, 79] width 629 height 53
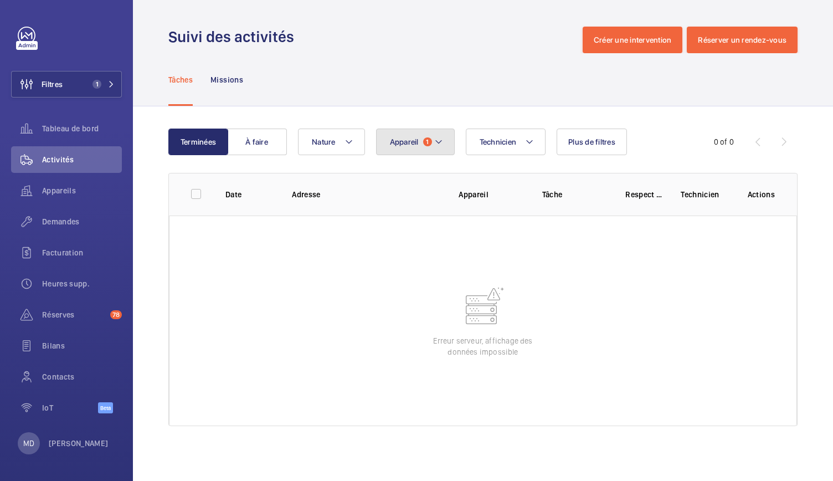
click at [403, 151] on button "Appareil 1" at bounding box center [415, 141] width 79 height 27
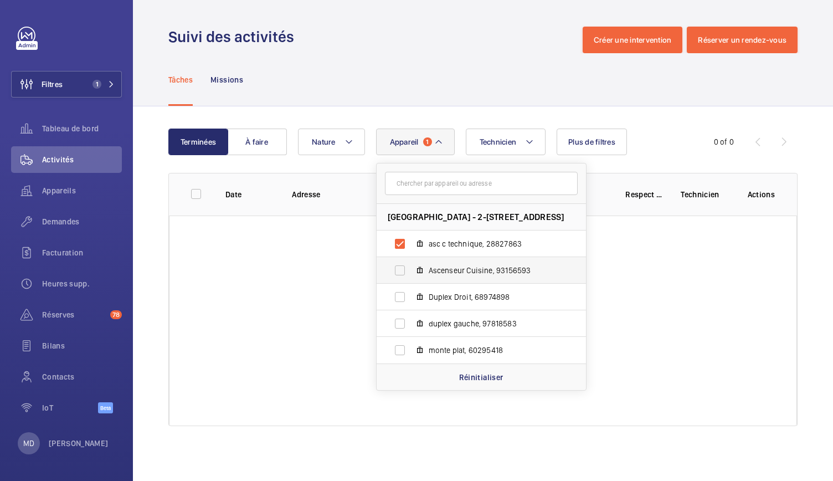
click at [399, 277] on label "Ascenseur Cuisine, 93156593" at bounding box center [472, 270] width 192 height 27
click at [399, 277] on input "Ascenseur Cuisine, 93156593" at bounding box center [400, 270] width 22 height 22
checkbox input "true"
click at [400, 244] on label "asc c technique, 28827863" at bounding box center [472, 243] width 192 height 27
click at [400, 244] on input "asc c technique, 28827863" at bounding box center [400, 244] width 22 height 22
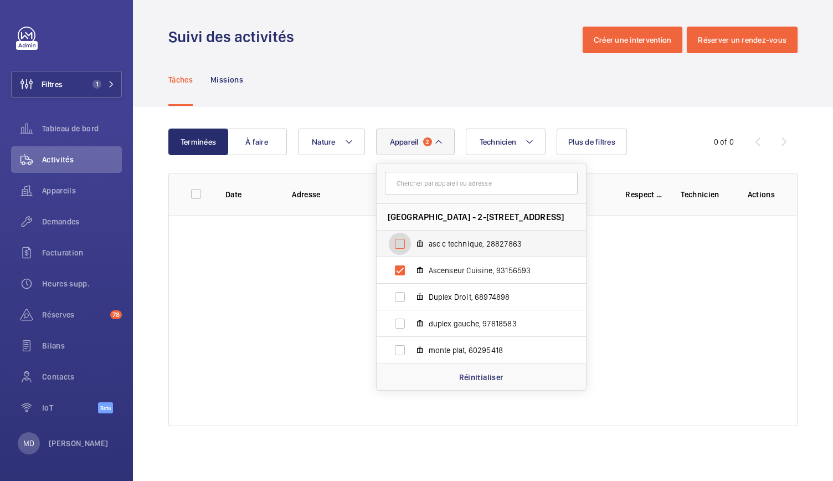
checkbox input "false"
click at [404, 94] on div "Tâches Missions" at bounding box center [482, 79] width 629 height 53
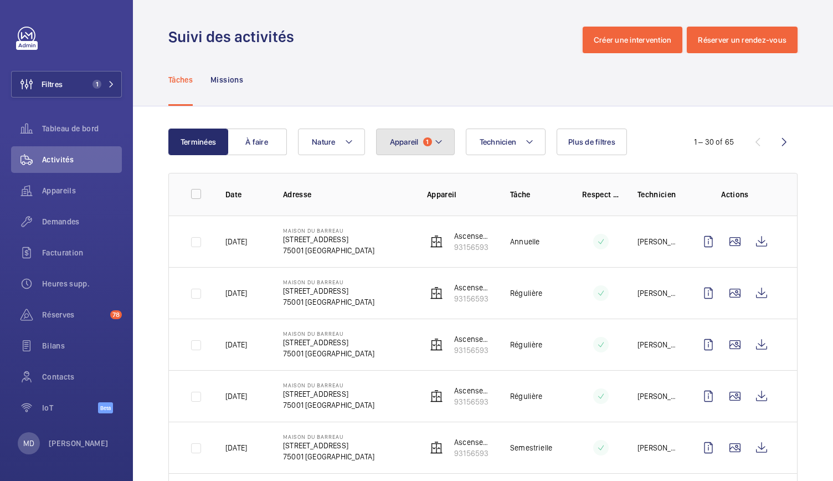
click at [438, 150] on button "Appareil 1" at bounding box center [415, 141] width 79 height 27
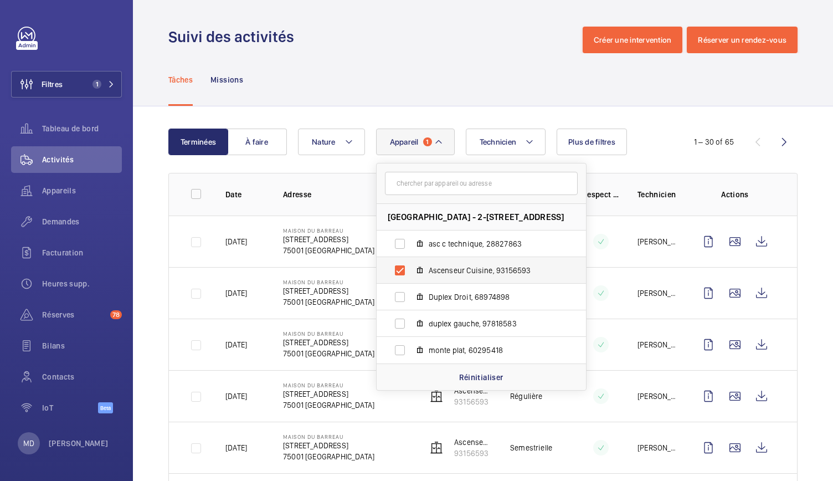
click at [398, 274] on label "Ascenseur Cuisine, 93156593" at bounding box center [472, 270] width 192 height 27
click at [398, 274] on input "Ascenseur Cuisine, 93156593" at bounding box center [400, 270] width 22 height 22
checkbox input "false"
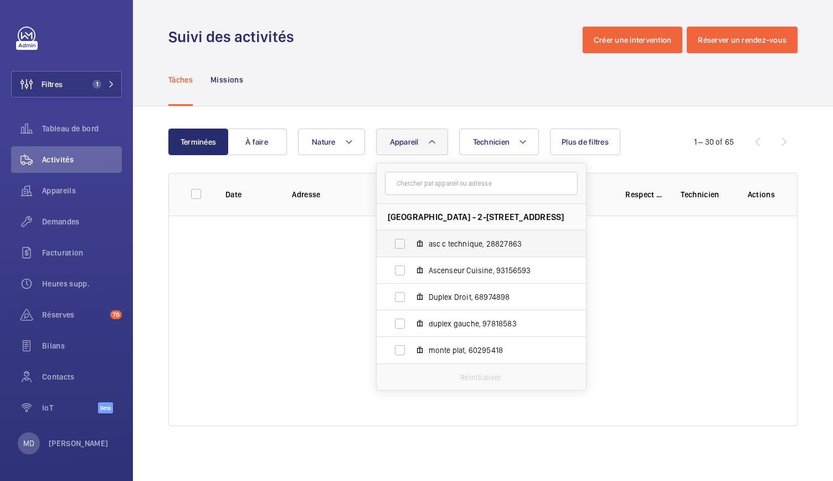
click at [405, 236] on label "asc c technique, 28827863" at bounding box center [472, 243] width 192 height 27
click at [405, 236] on input "asc c technique, 28827863" at bounding box center [400, 244] width 22 height 22
checkbox input "true"
click at [424, 73] on div "Tâches Missions" at bounding box center [482, 79] width 629 height 53
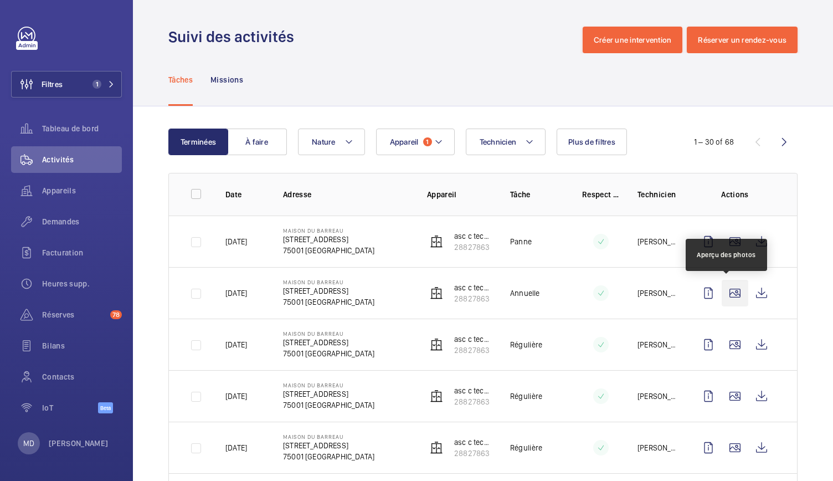
click at [729, 300] on wm-front-icon-button at bounding box center [734, 293] width 27 height 27
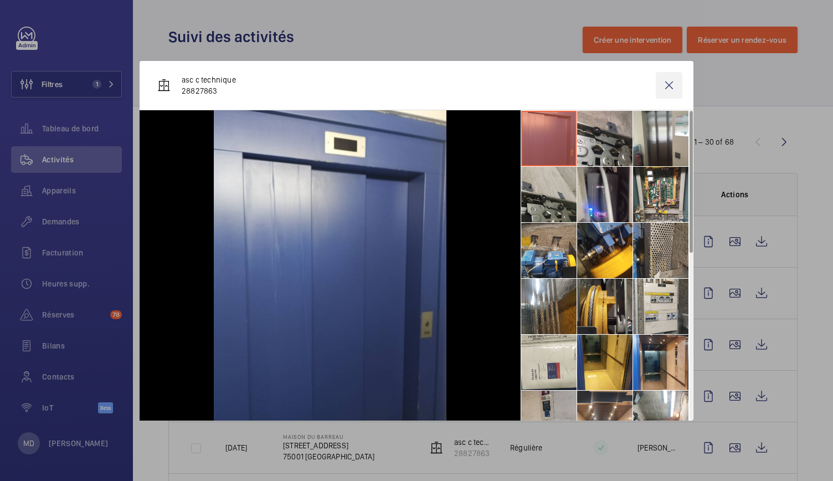
click at [671, 82] on wm-front-icon-button at bounding box center [669, 85] width 27 height 27
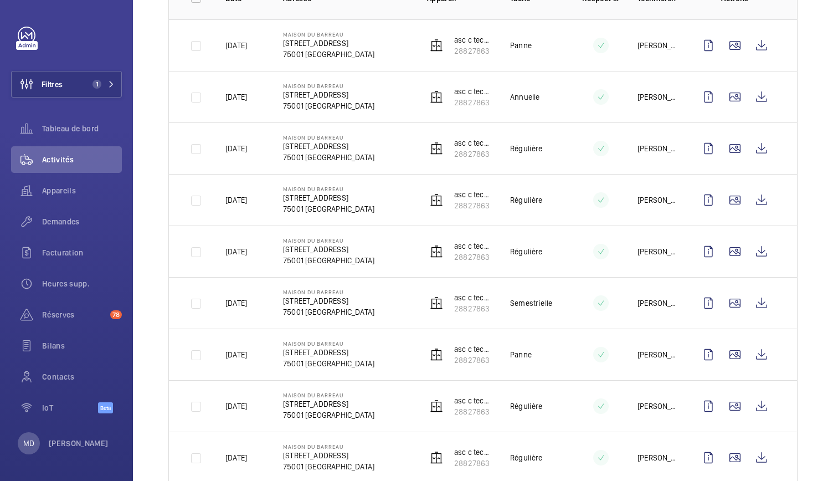
scroll to position [203, 0]
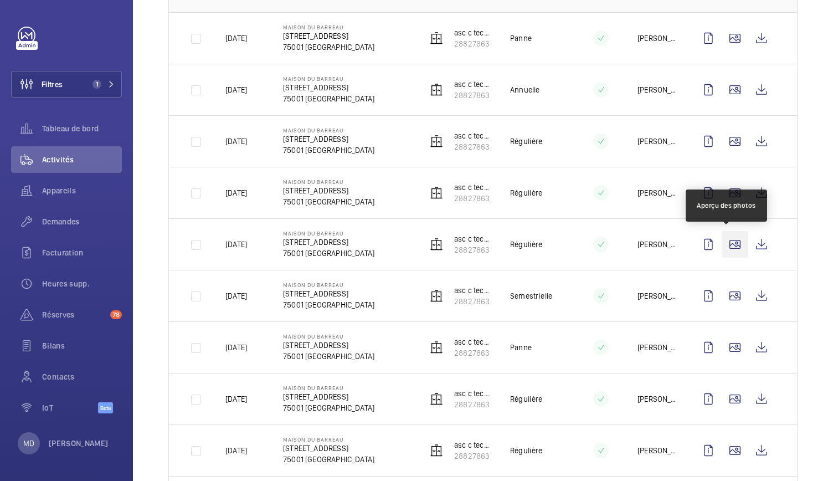
click at [725, 242] on wm-front-icon-button at bounding box center [734, 244] width 27 height 27
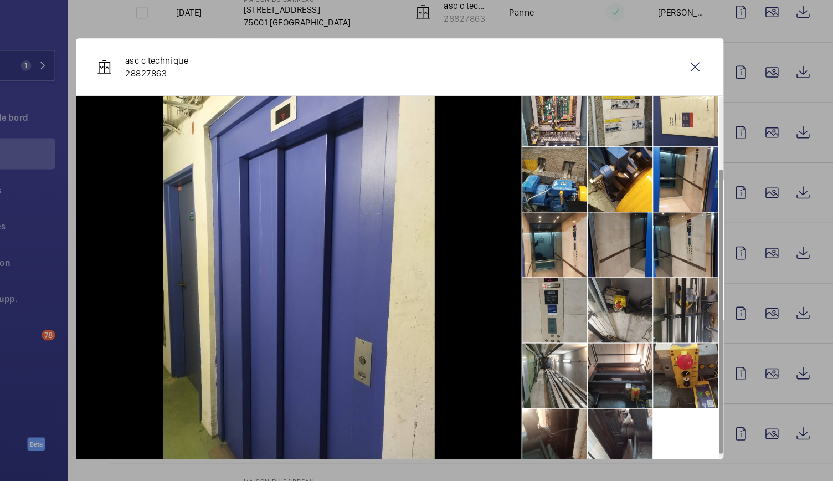
scroll to position [82, 0]
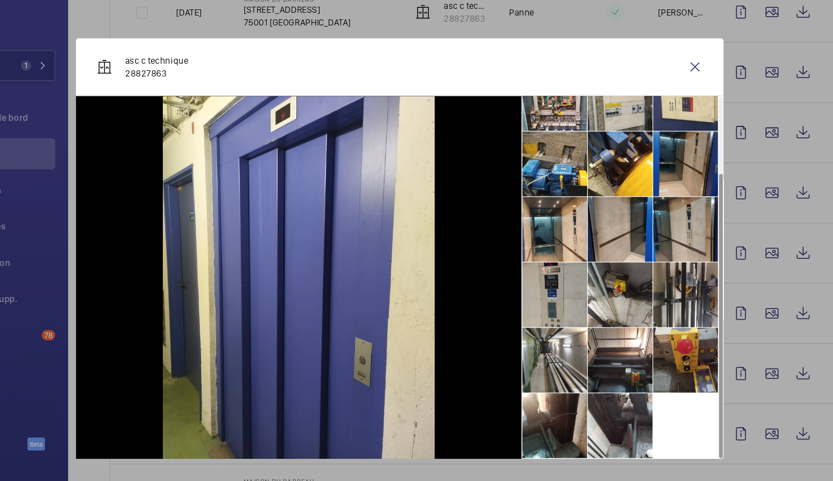
click at [664, 182] on li at bounding box center [660, 168] width 55 height 55
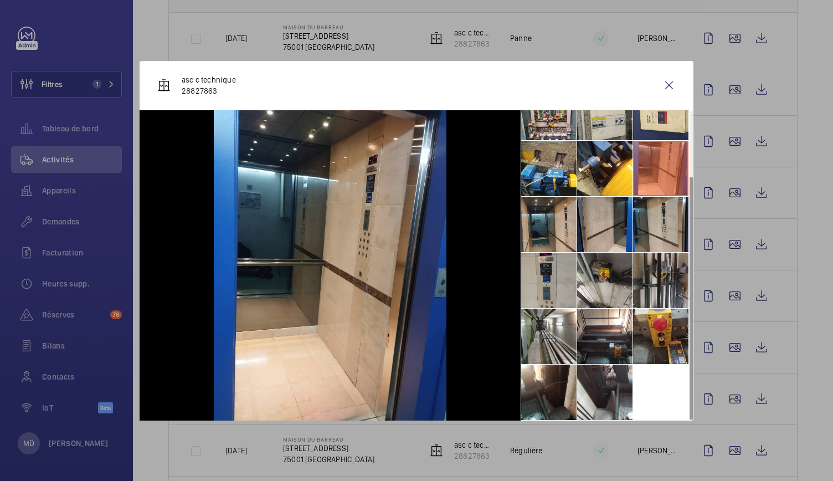
click at [549, 229] on li at bounding box center [548, 224] width 55 height 55
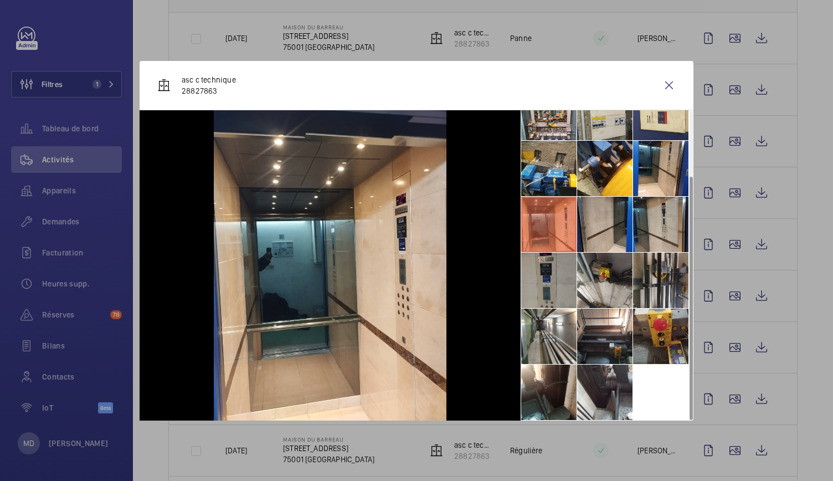
click at [552, 287] on li at bounding box center [548, 279] width 55 height 55
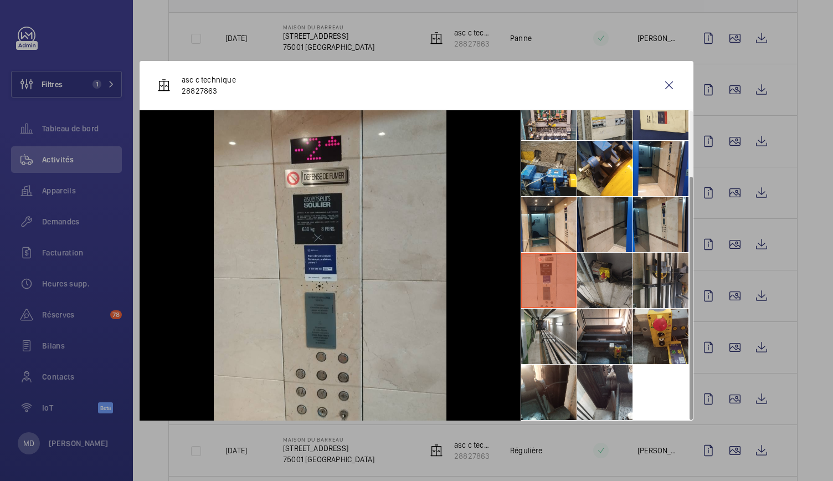
click at [628, 288] on li at bounding box center [604, 279] width 55 height 55
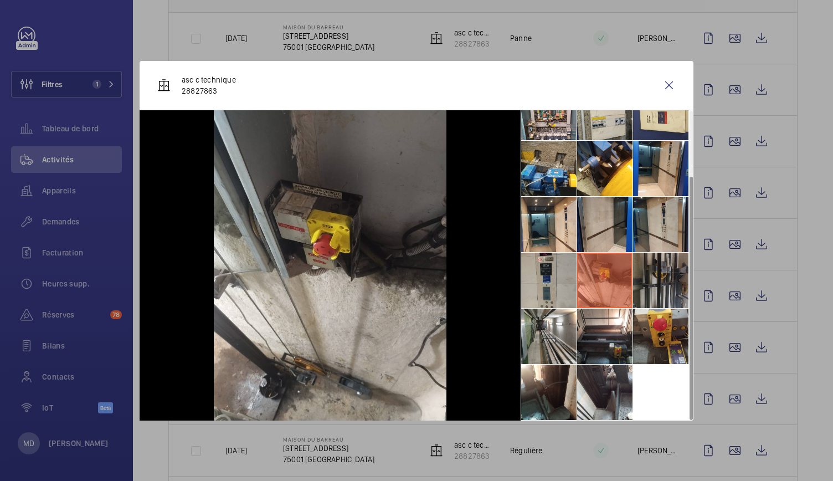
click at [672, 290] on li at bounding box center [660, 279] width 55 height 55
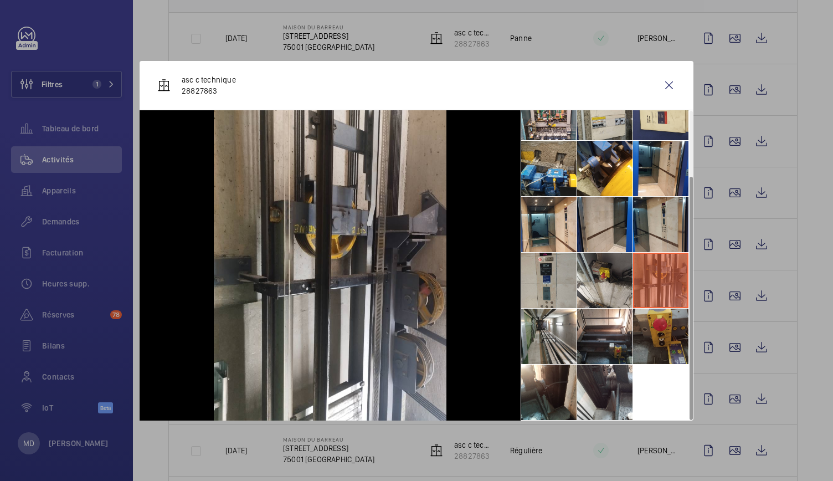
click at [667, 326] on li at bounding box center [660, 335] width 55 height 55
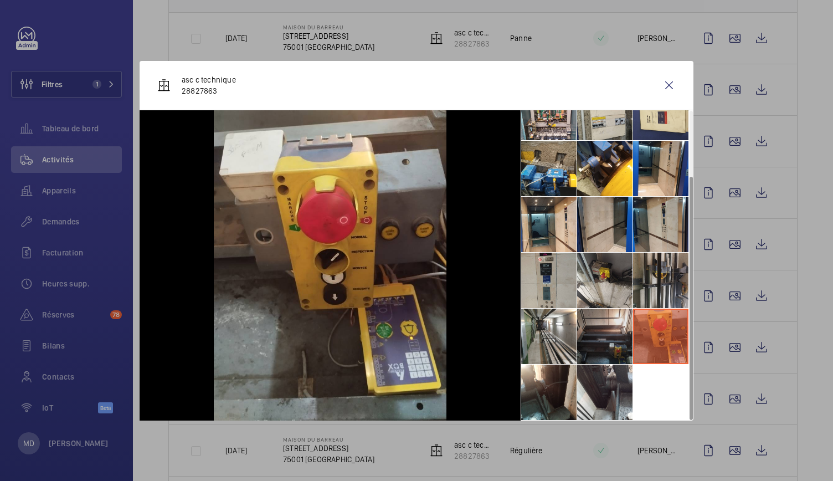
click at [613, 322] on li at bounding box center [604, 335] width 55 height 55
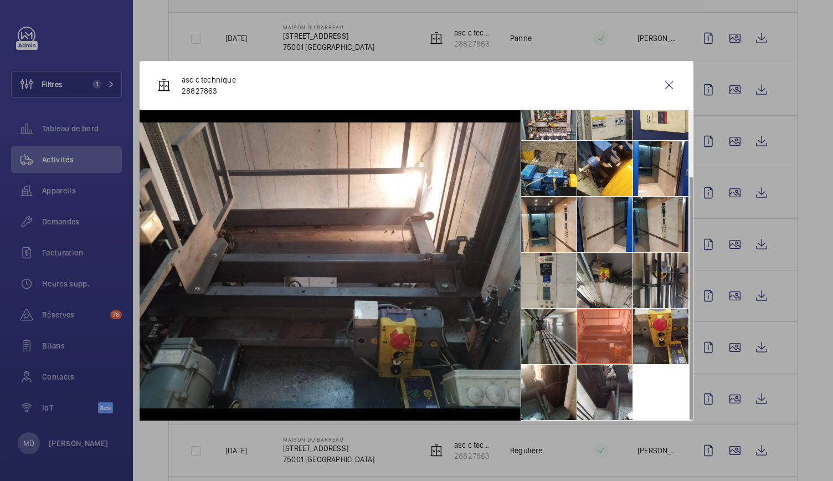
click at [555, 333] on li at bounding box center [548, 335] width 55 height 55
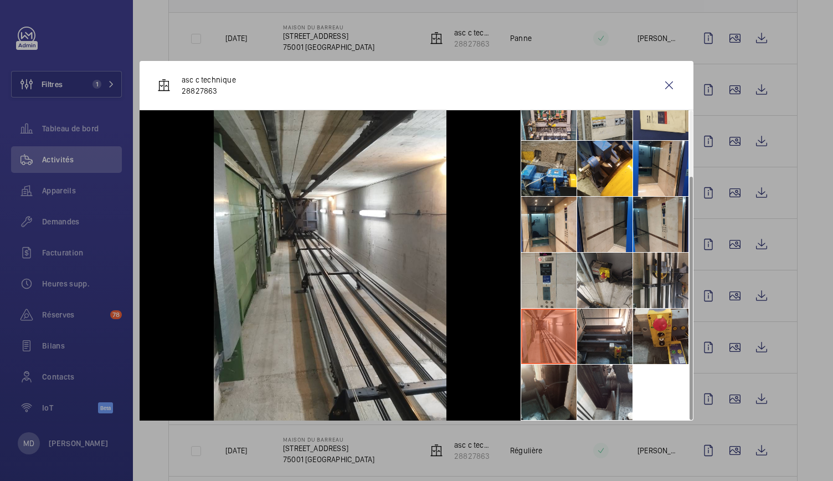
click at [557, 388] on li at bounding box center [548, 391] width 55 height 55
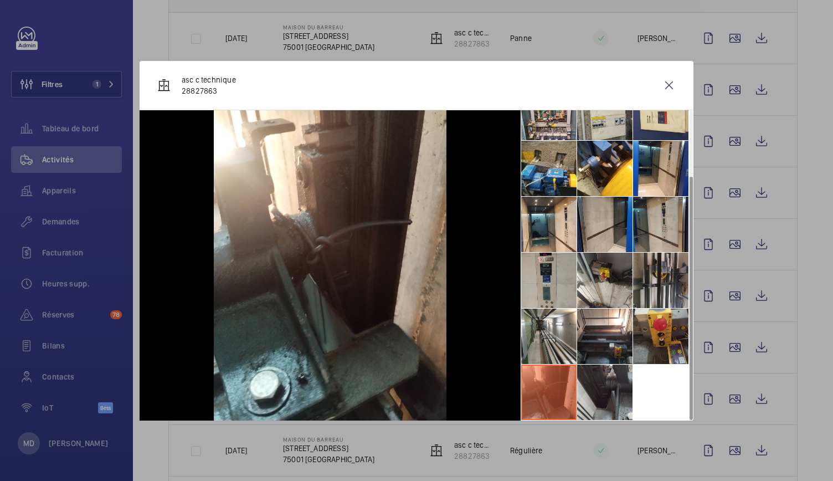
click at [589, 381] on li at bounding box center [604, 391] width 55 height 55
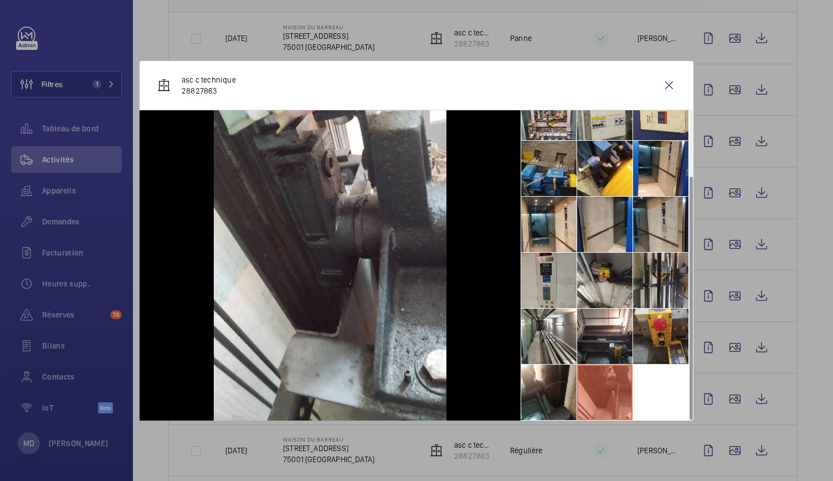
click at [562, 157] on li at bounding box center [548, 168] width 55 height 55
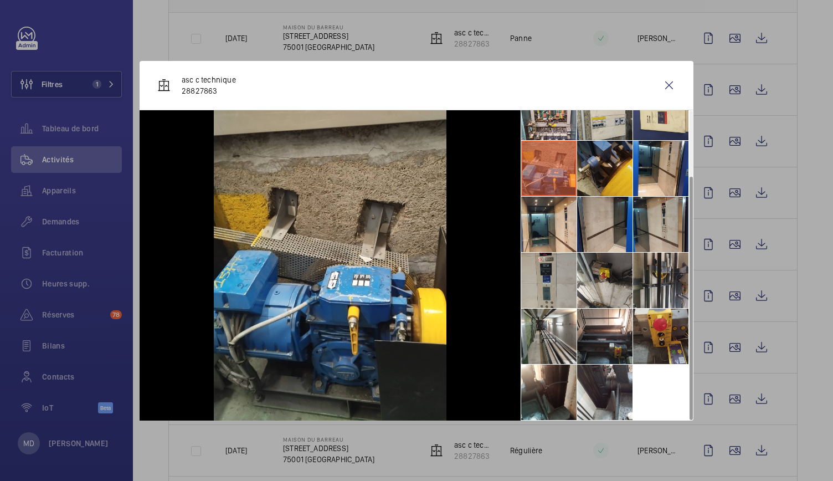
click at [599, 164] on li at bounding box center [604, 168] width 55 height 55
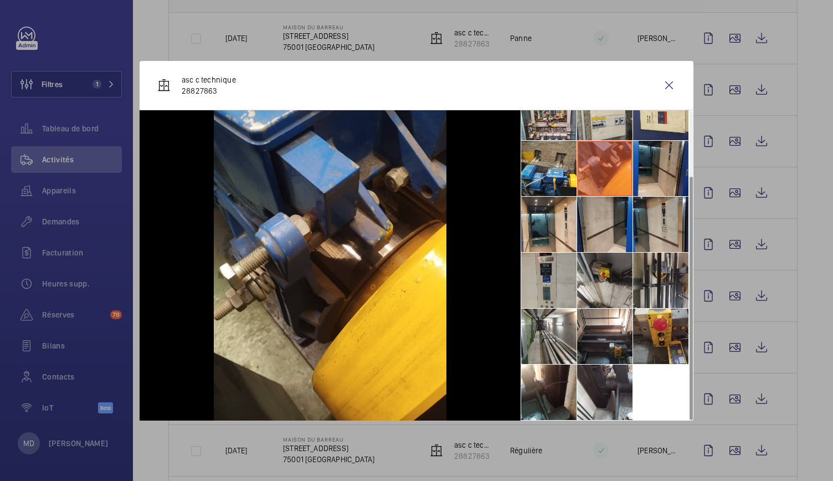
click at [664, 165] on li at bounding box center [660, 168] width 55 height 55
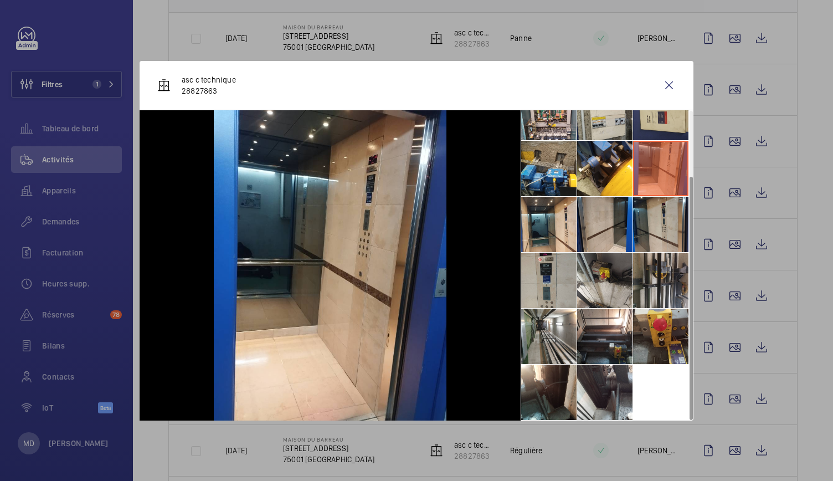
click at [665, 116] on li at bounding box center [660, 112] width 55 height 55
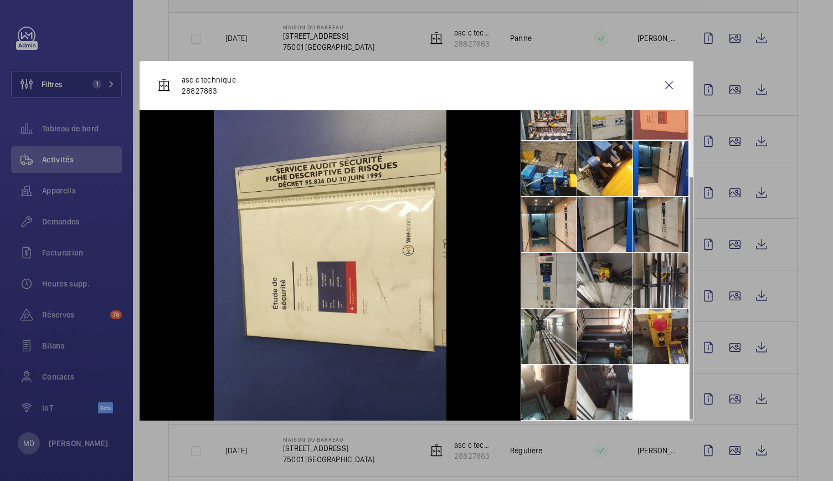
click at [612, 123] on li at bounding box center [604, 112] width 55 height 55
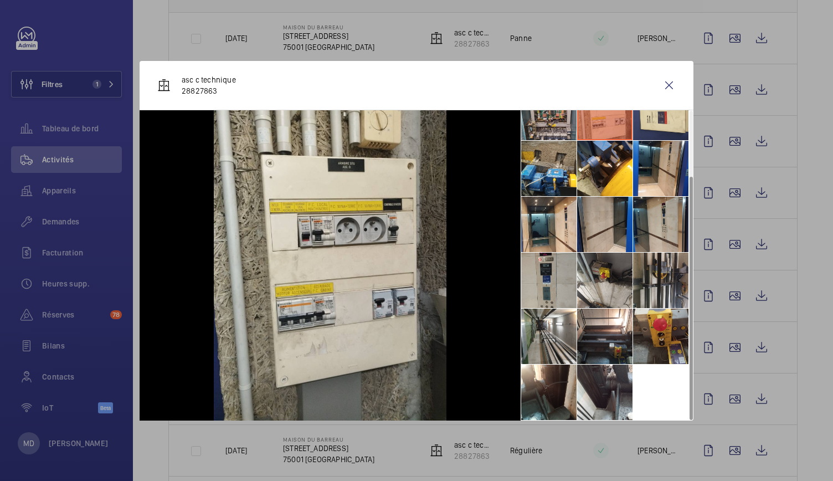
click at [576, 127] on li at bounding box center [548, 112] width 55 height 55
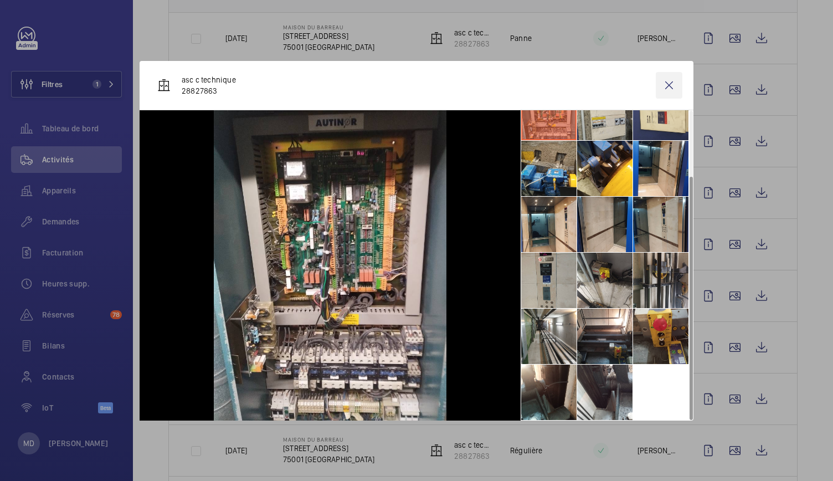
click at [666, 85] on wm-front-icon-button at bounding box center [669, 85] width 27 height 27
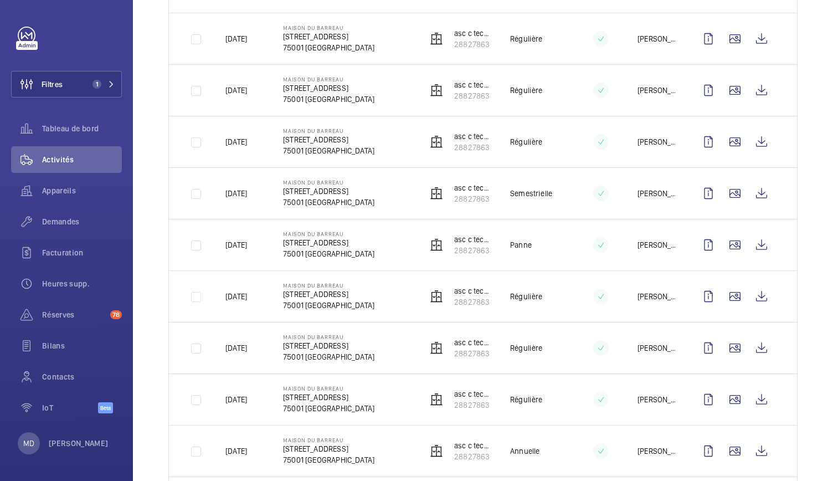
scroll to position [306, 0]
click at [725, 197] on wm-front-icon-button at bounding box center [734, 192] width 27 height 27
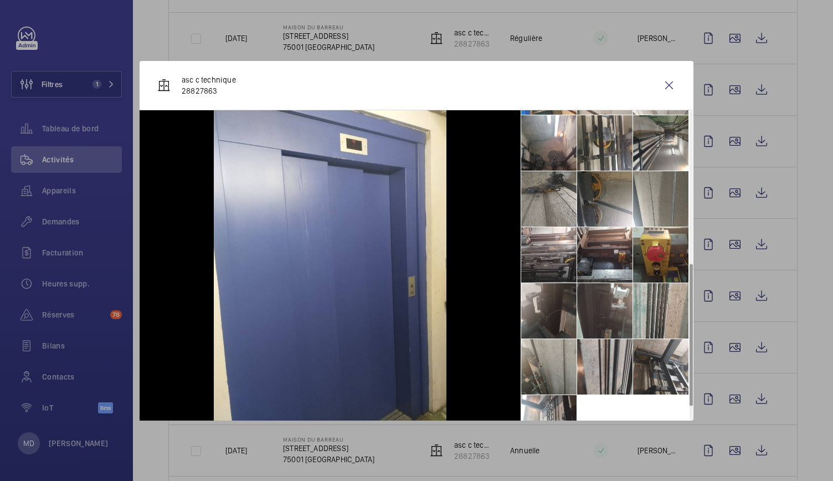
scroll to position [361, 0]
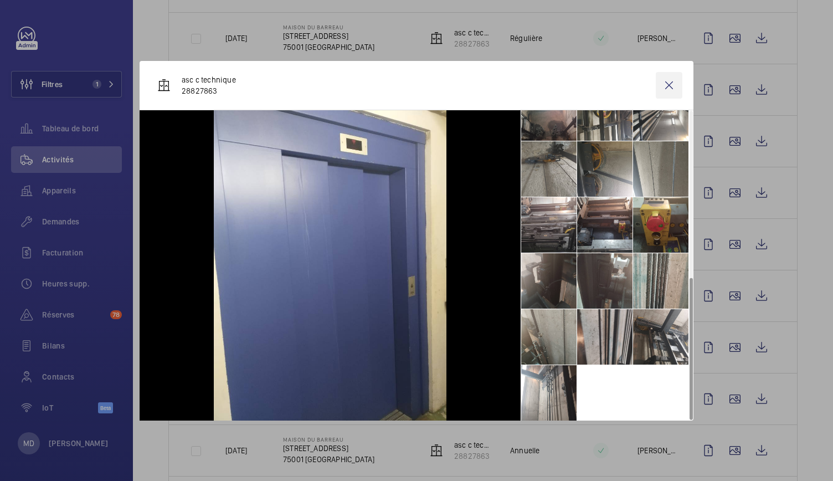
click at [673, 90] on wm-front-icon-button at bounding box center [669, 85] width 27 height 27
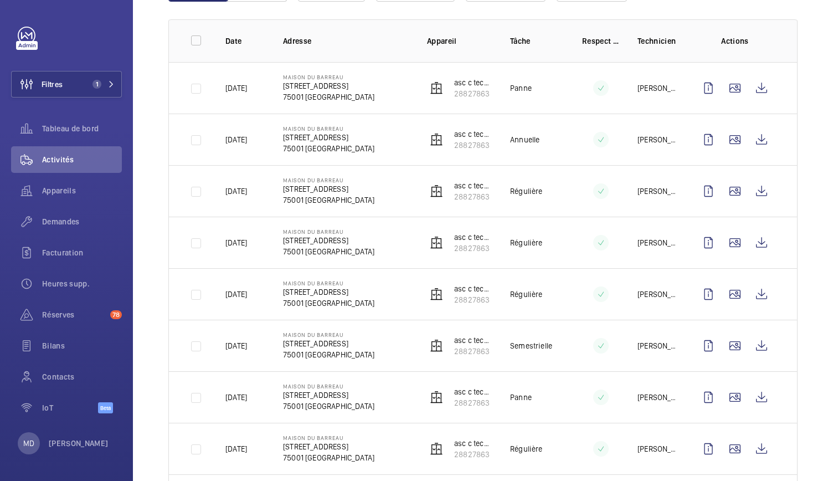
scroll to position [169, 0]
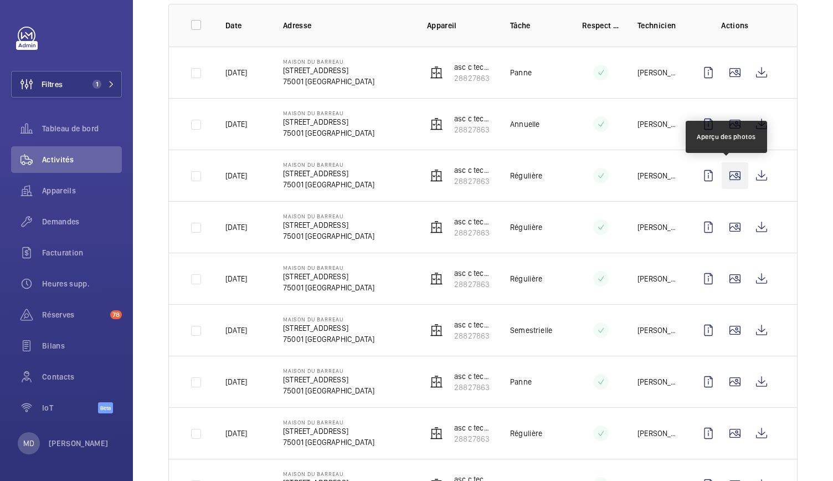
click at [723, 182] on wm-front-icon-button at bounding box center [734, 175] width 27 height 27
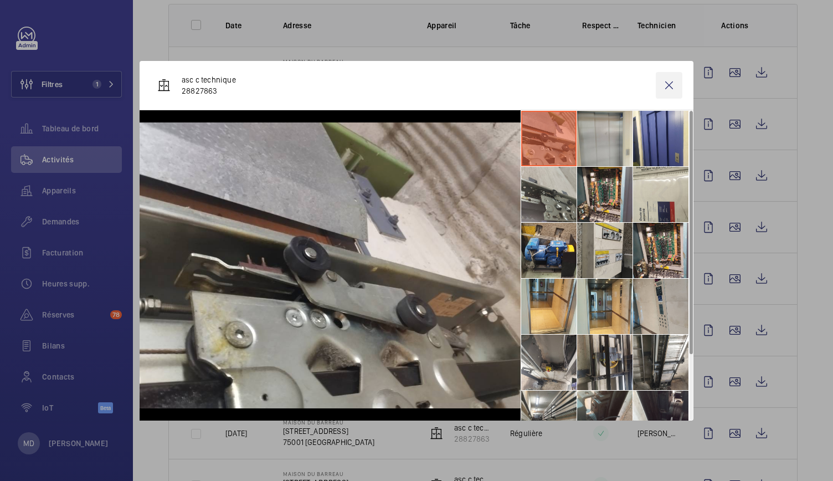
click at [674, 84] on wm-front-icon-button at bounding box center [669, 85] width 27 height 27
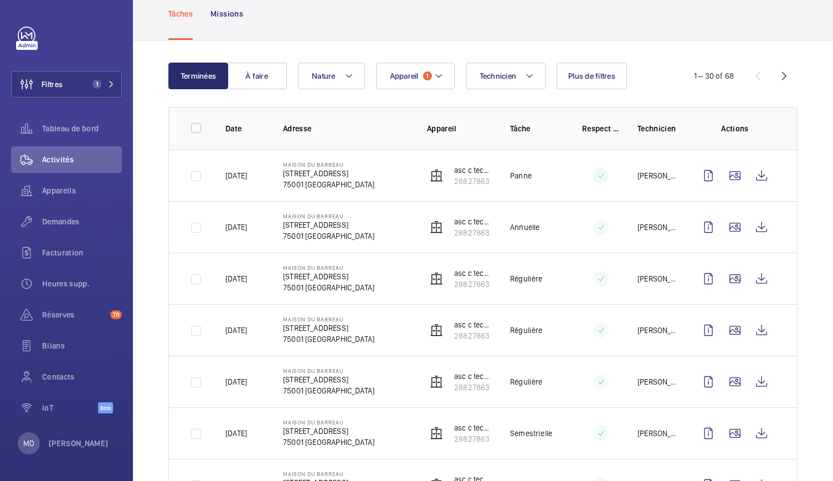
scroll to position [0, 0]
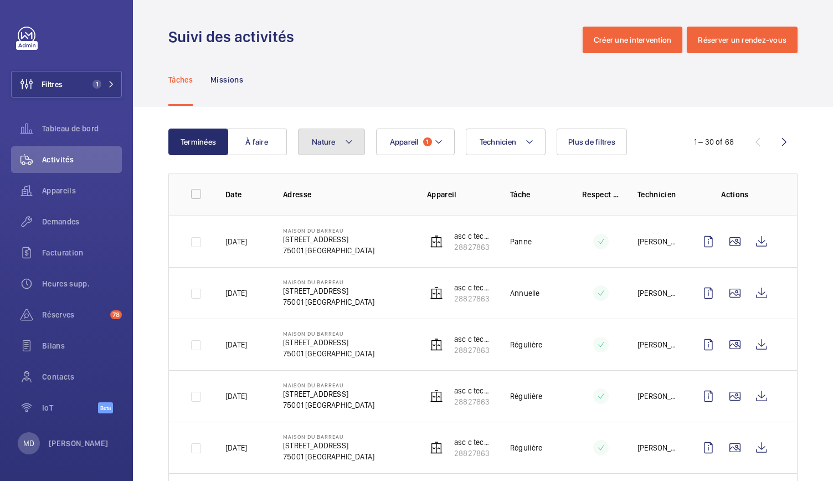
click at [353, 146] on button "Nature" at bounding box center [331, 141] width 67 height 27
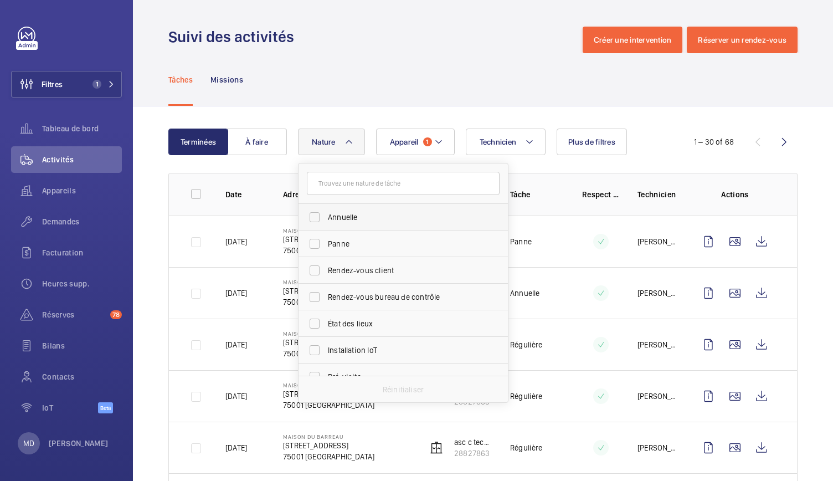
click at [337, 219] on span "Annuelle" at bounding box center [404, 216] width 152 height 11
click at [326, 219] on input "Annuelle" at bounding box center [314, 217] width 22 height 22
checkbox input "true"
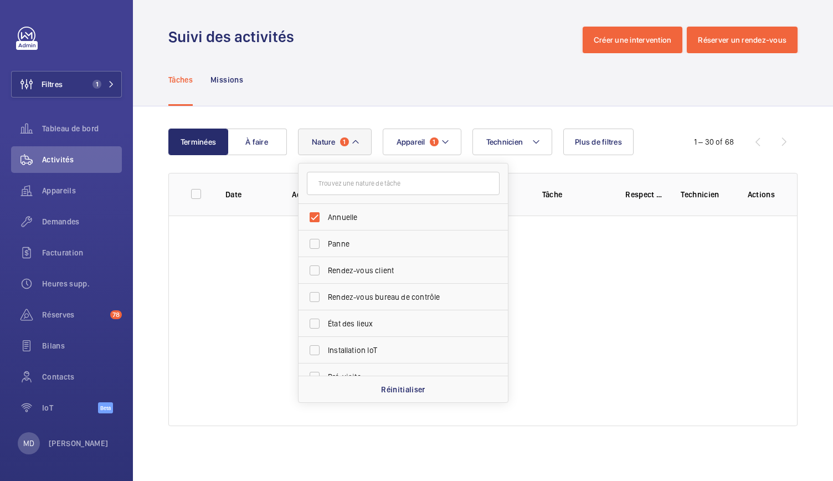
click at [368, 77] on div "Tâches Missions" at bounding box center [482, 79] width 629 height 53
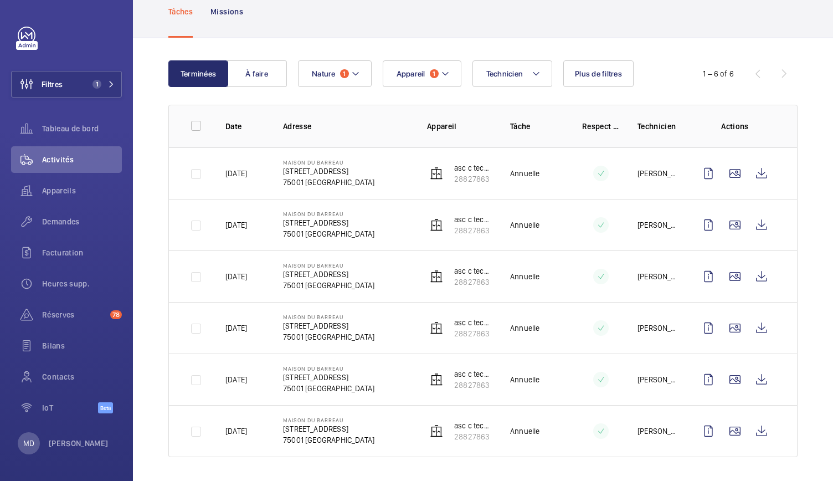
scroll to position [69, 0]
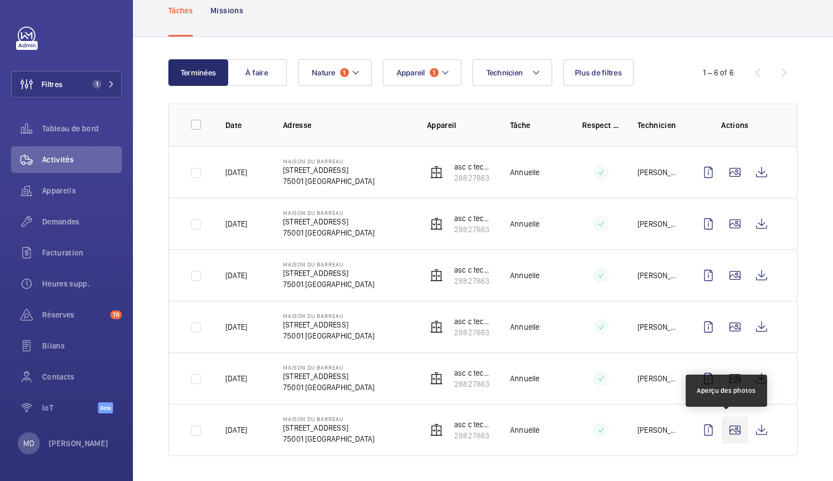
click at [724, 434] on wm-front-icon-button at bounding box center [734, 429] width 27 height 27
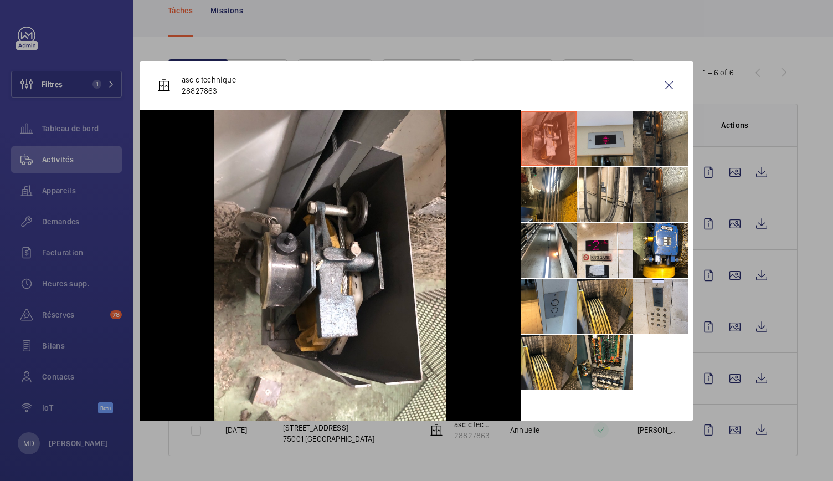
click at [612, 130] on li at bounding box center [604, 138] width 55 height 55
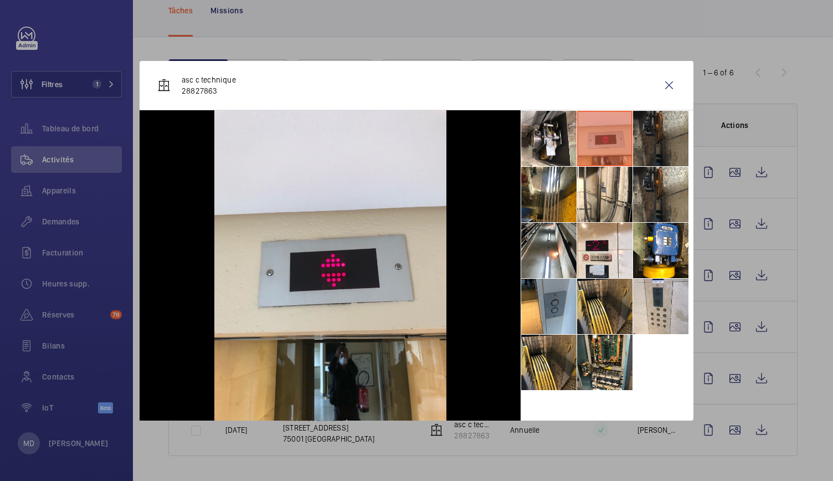
click at [656, 128] on li at bounding box center [660, 138] width 55 height 55
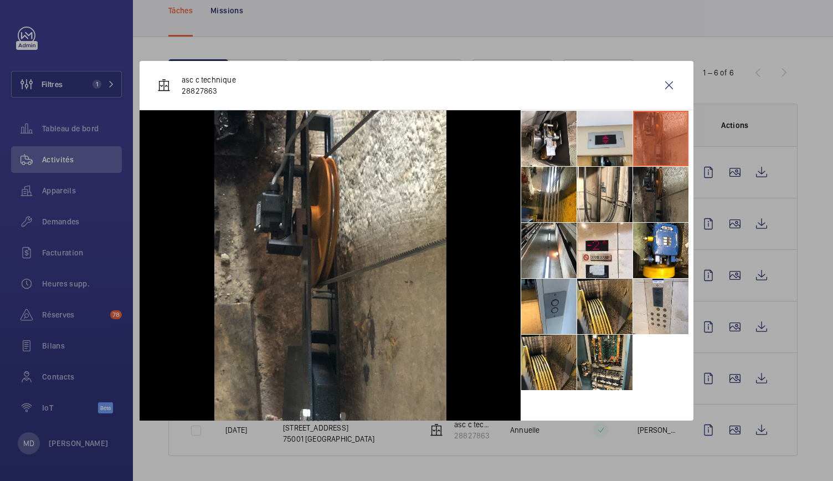
click at [662, 184] on li at bounding box center [660, 194] width 55 height 55
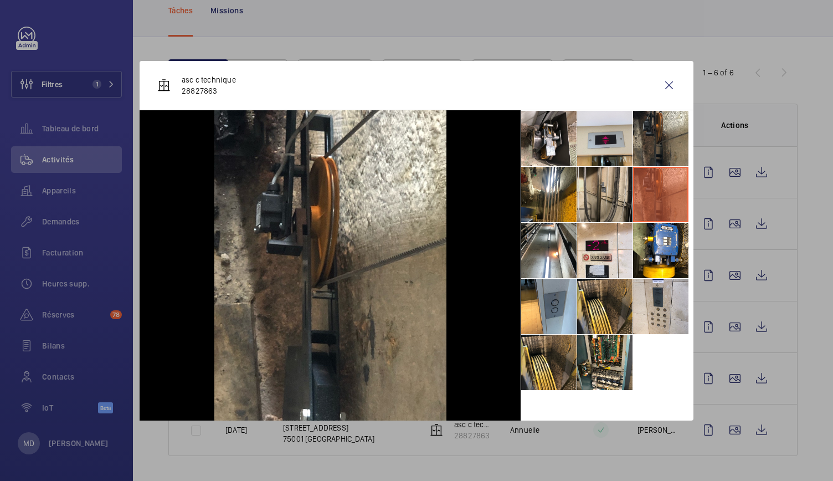
click at [613, 187] on li at bounding box center [604, 194] width 55 height 55
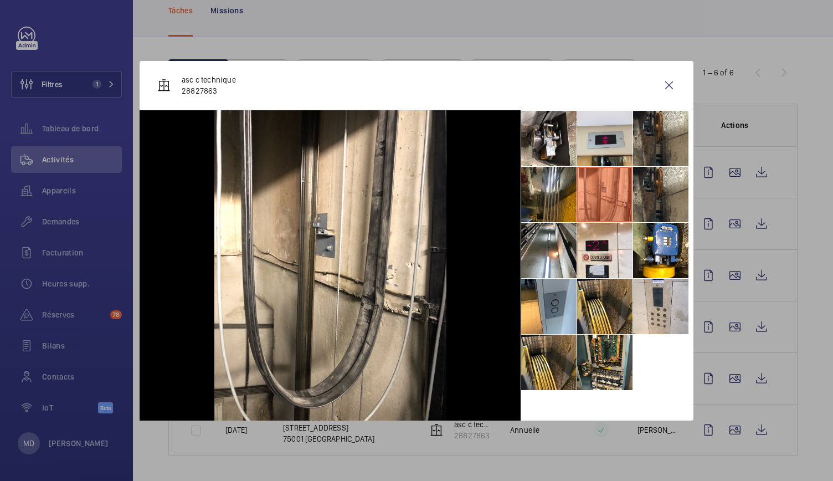
click at [549, 192] on li at bounding box center [548, 194] width 55 height 55
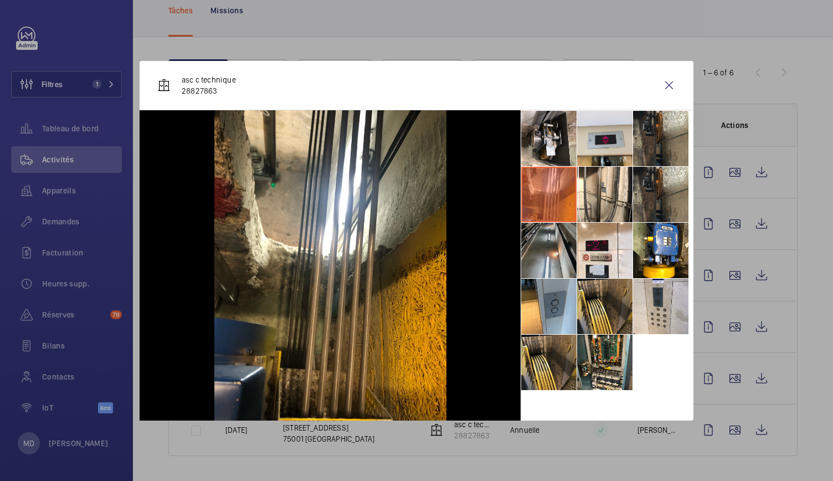
click at [549, 260] on li at bounding box center [548, 250] width 55 height 55
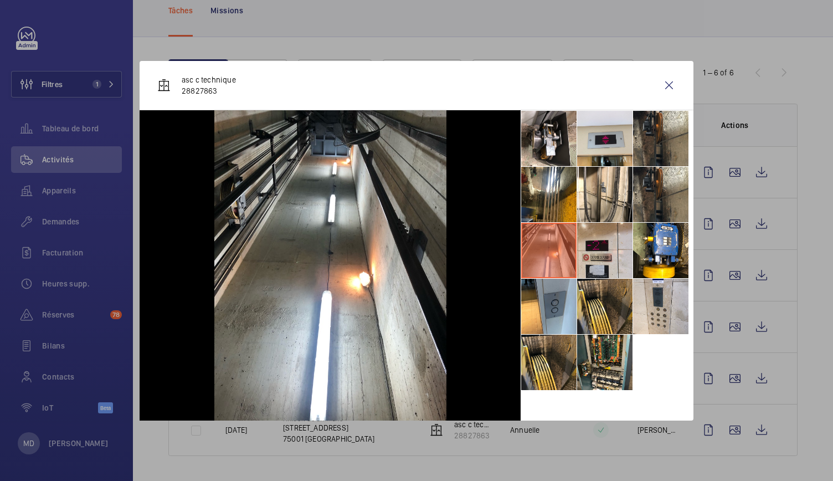
click at [610, 252] on li at bounding box center [604, 250] width 55 height 55
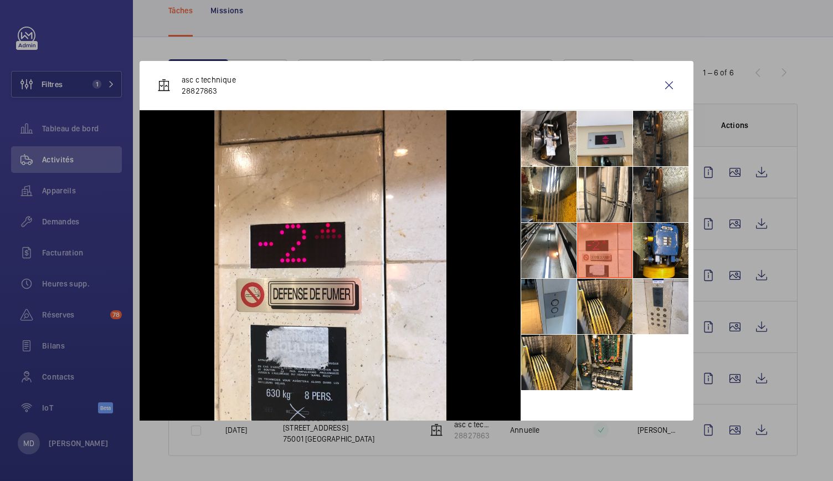
click at [654, 256] on li at bounding box center [660, 250] width 55 height 55
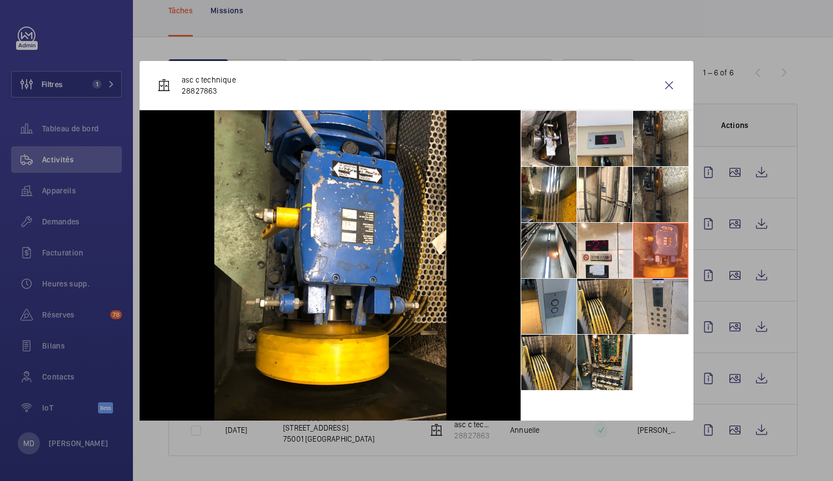
click at [659, 291] on li at bounding box center [660, 305] width 55 height 55
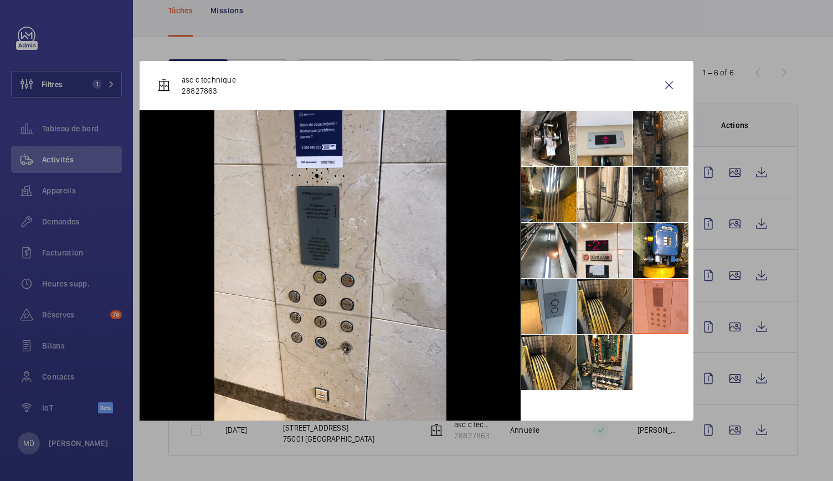
click at [607, 306] on li at bounding box center [604, 305] width 55 height 55
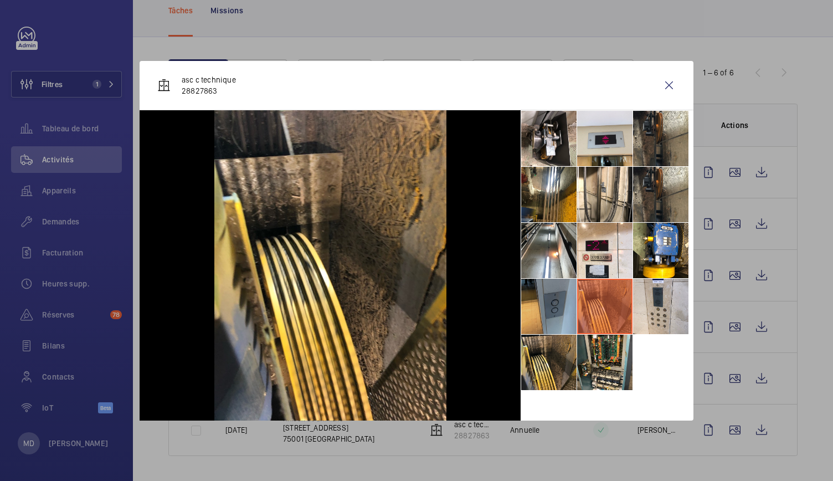
click at [556, 319] on li at bounding box center [548, 305] width 55 height 55
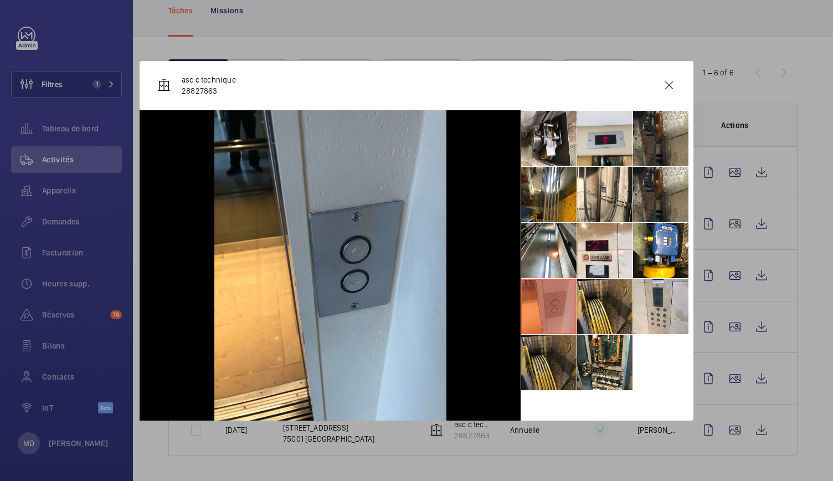
click at [538, 354] on li at bounding box center [548, 361] width 55 height 55
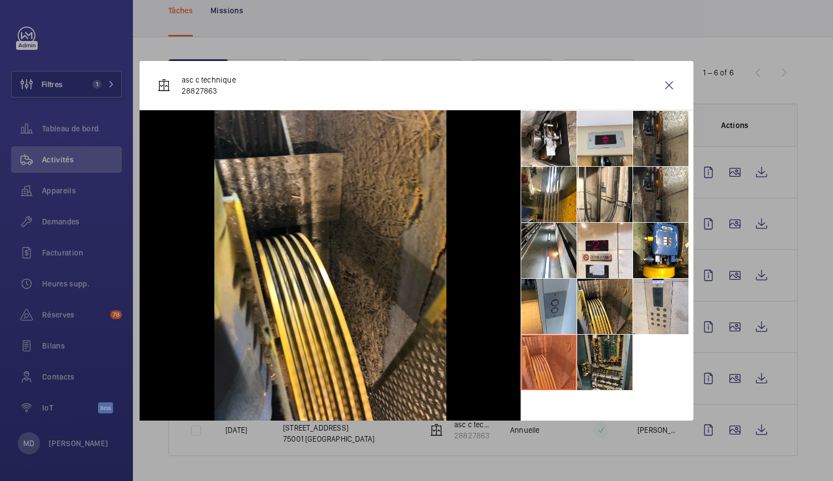
click at [615, 358] on li at bounding box center [604, 361] width 55 height 55
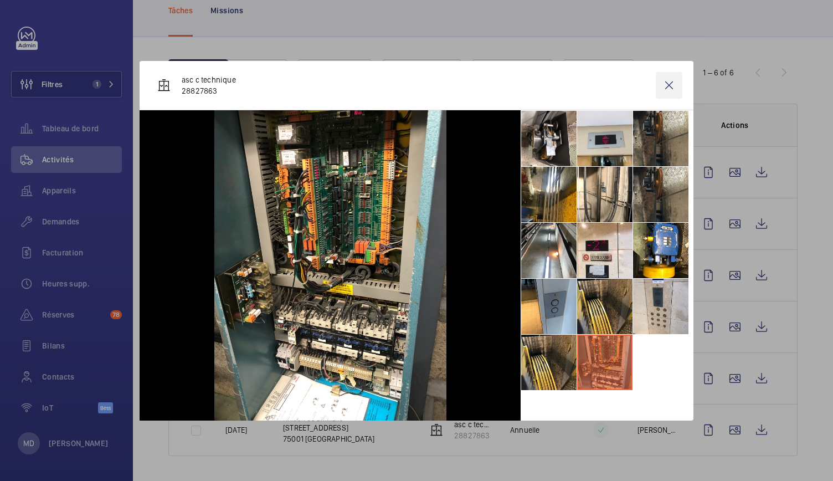
click at [669, 78] on wm-front-icon-button at bounding box center [669, 85] width 27 height 27
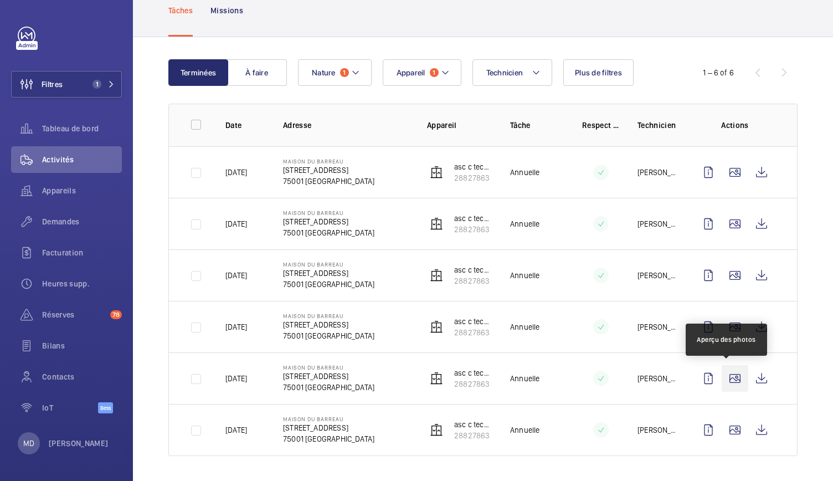
click at [726, 376] on wm-front-icon-button at bounding box center [734, 378] width 27 height 27
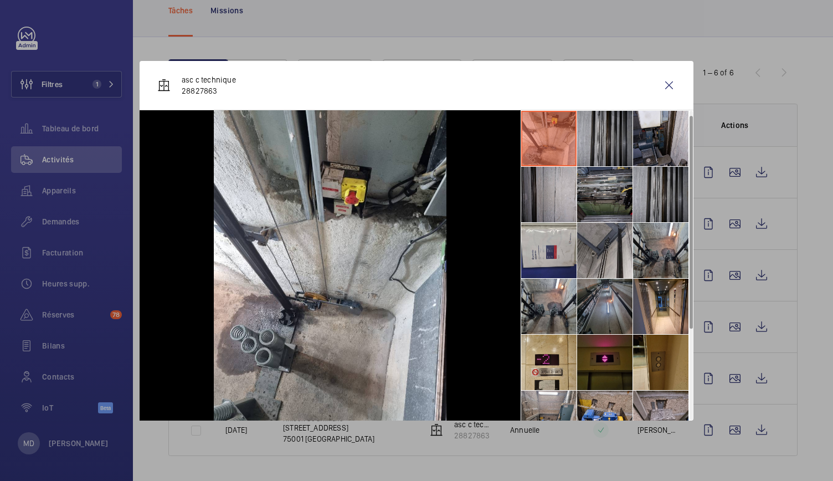
scroll to position [137, 0]
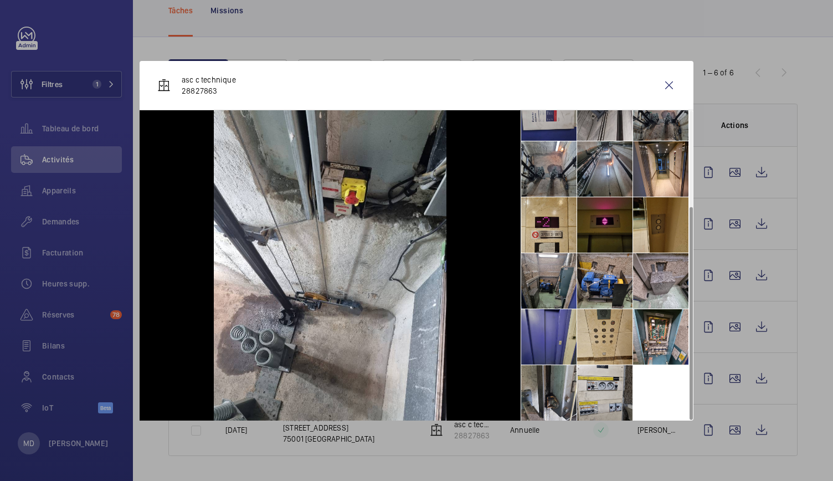
click at [554, 337] on li at bounding box center [548, 336] width 55 height 55
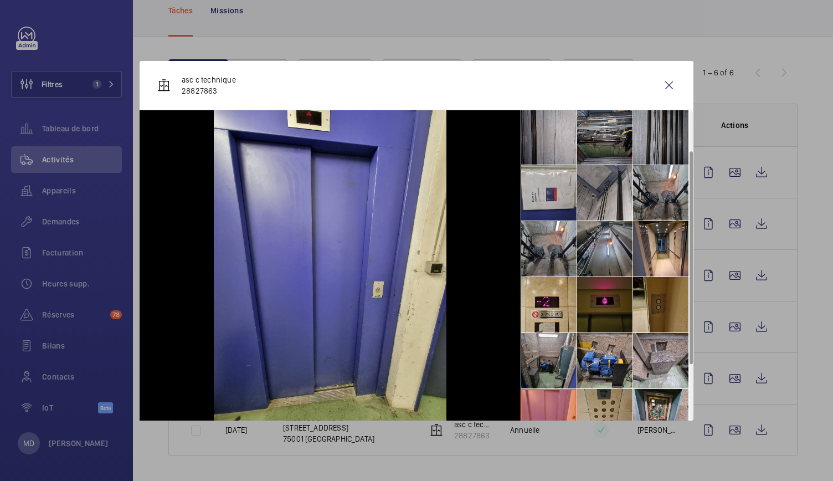
scroll to position [58, 0]
click at [659, 324] on li at bounding box center [660, 304] width 55 height 55
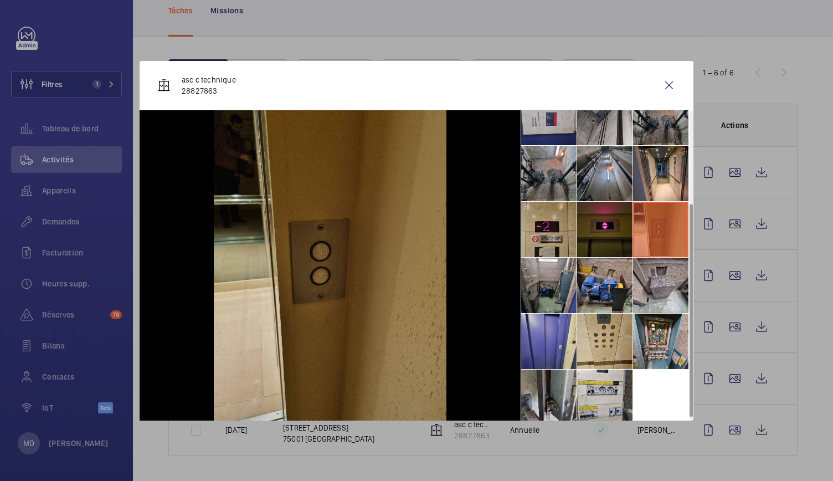
scroll to position [134, 0]
click at [551, 242] on li at bounding box center [548, 227] width 55 height 55
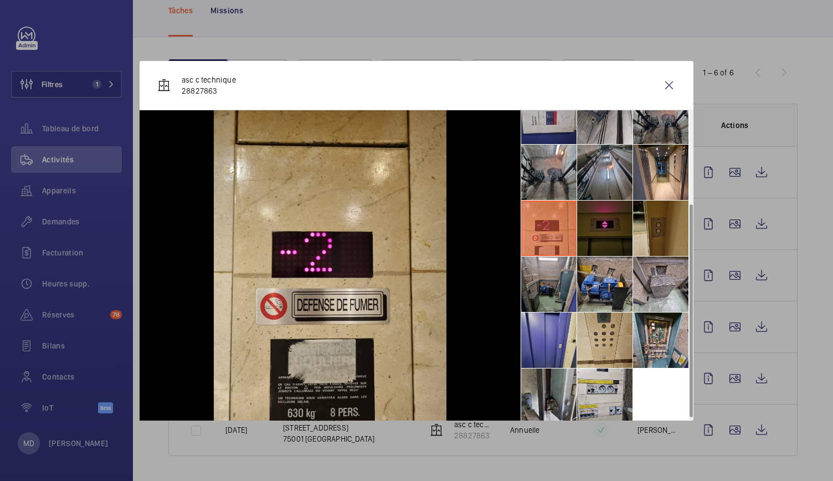
click at [594, 236] on li at bounding box center [604, 227] width 55 height 55
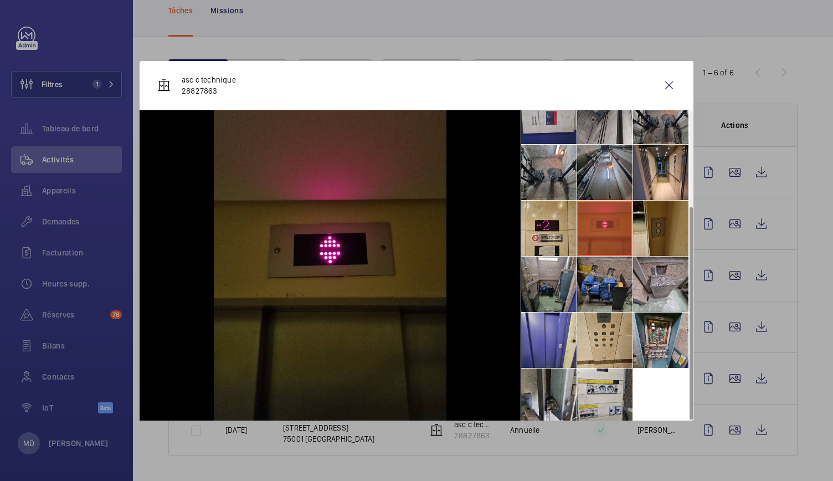
scroll to position [137, 0]
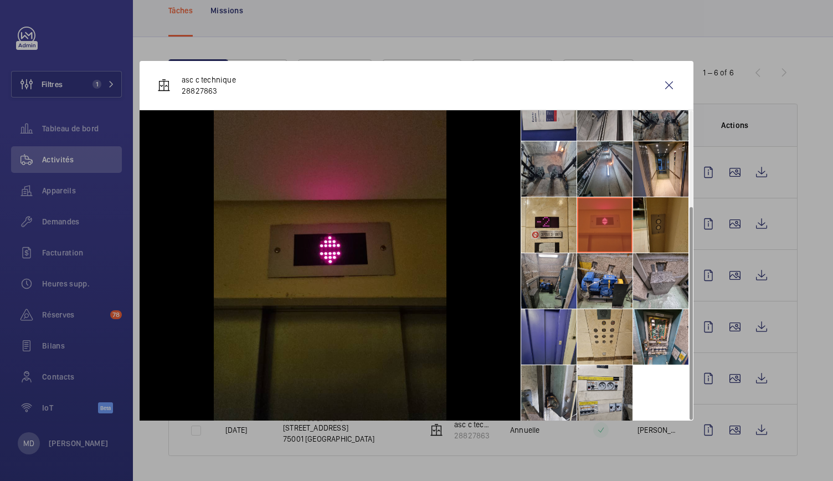
click at [526, 334] on li at bounding box center [548, 336] width 55 height 55
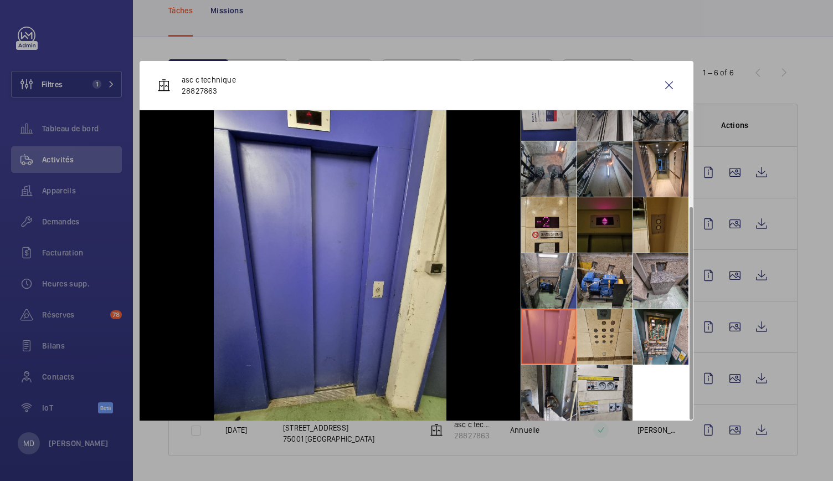
click at [603, 236] on li at bounding box center [604, 224] width 55 height 55
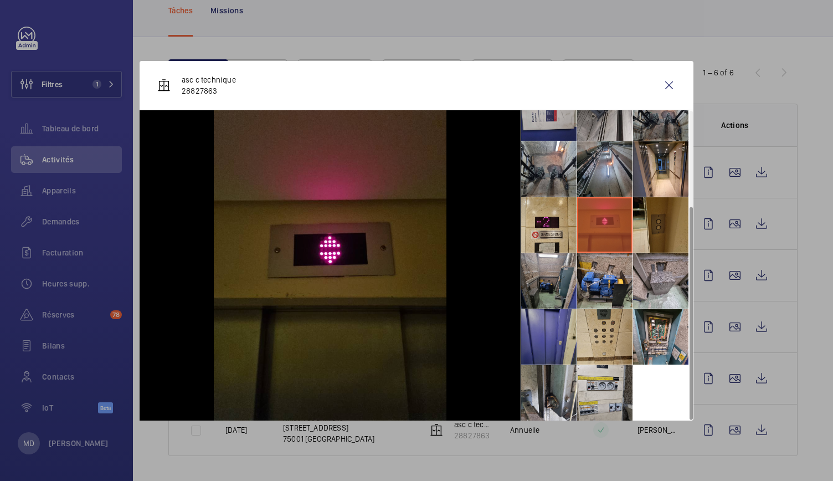
click at [546, 346] on li at bounding box center [548, 336] width 55 height 55
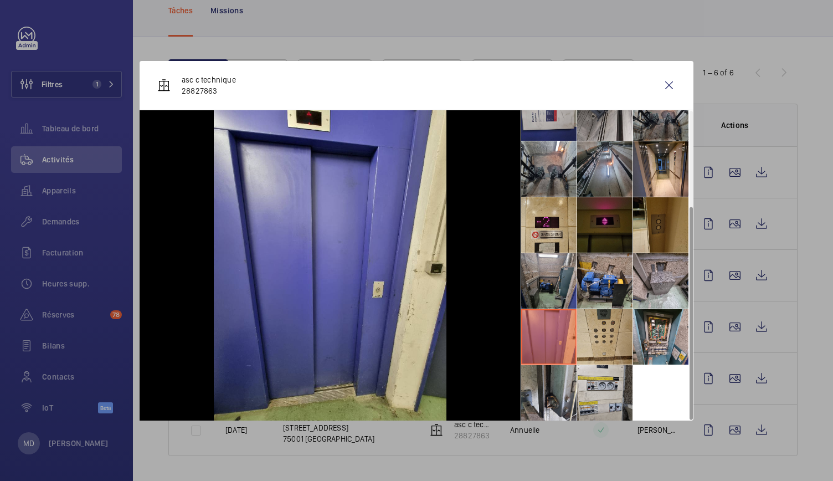
click at [609, 226] on li at bounding box center [604, 224] width 55 height 55
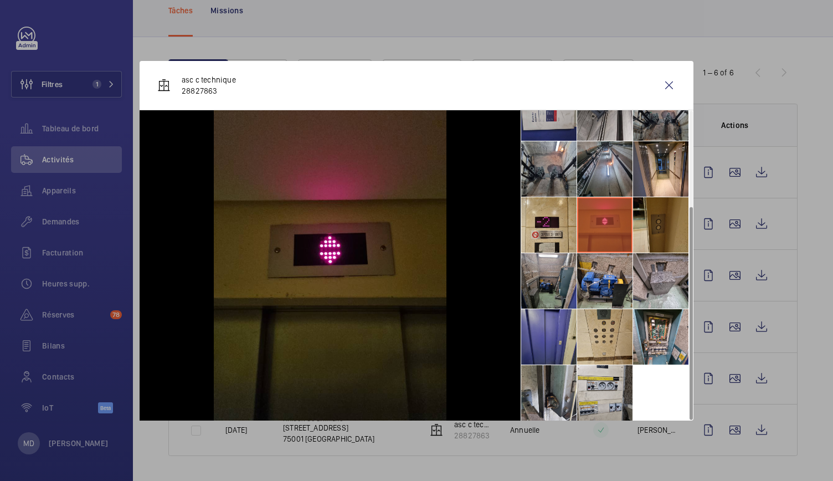
click at [549, 338] on li at bounding box center [548, 336] width 55 height 55
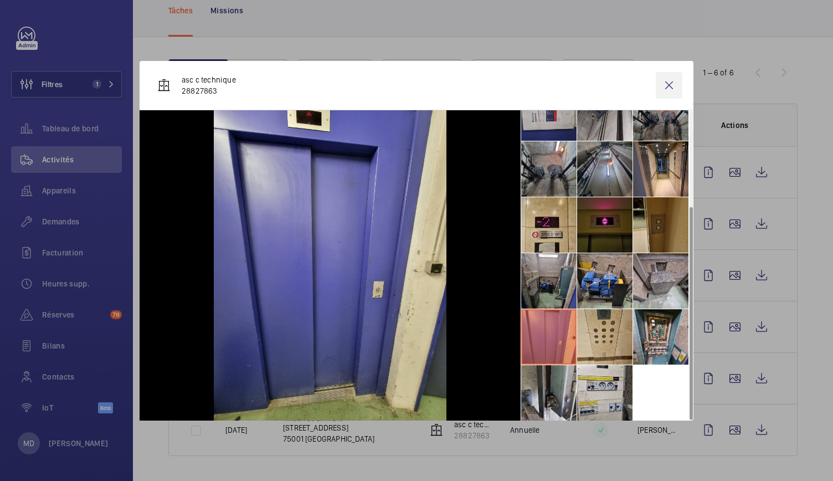
click at [672, 78] on wm-front-icon-button at bounding box center [669, 85] width 27 height 27
